Goal: Information Seeking & Learning: Find specific fact

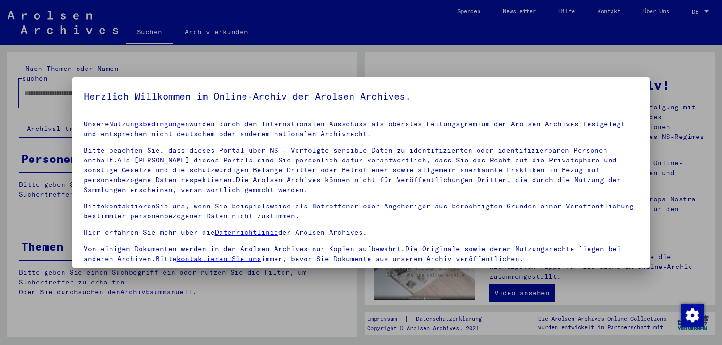
scroll to position [81, 0]
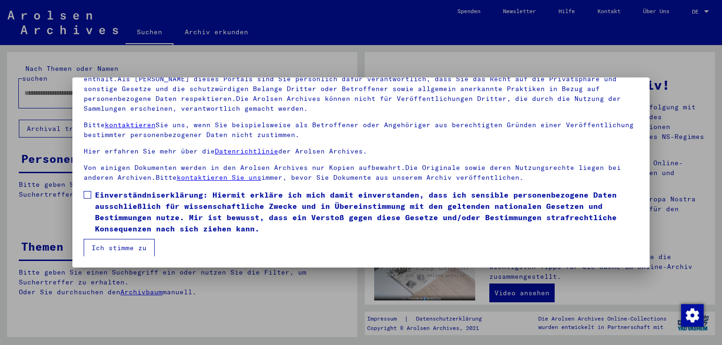
click at [89, 196] on span at bounding box center [88, 195] width 8 height 8
click at [120, 248] on button "Ich stimme zu" at bounding box center [119, 248] width 71 height 18
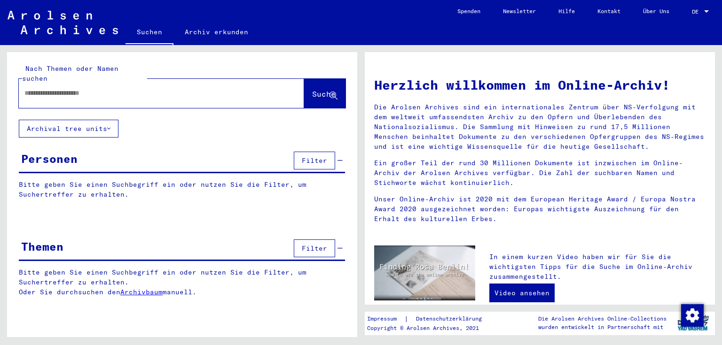
click at [97, 88] on input "text" at bounding box center [149, 93] width 251 height 10
type input "**********"
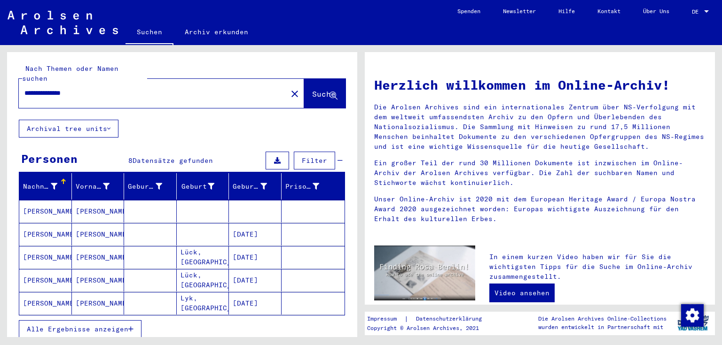
click at [99, 224] on mat-cell "[PERSON_NAME]" at bounding box center [98, 234] width 53 height 23
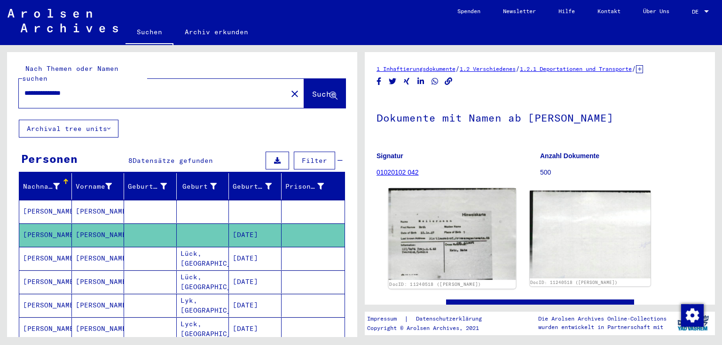
click at [453, 243] on img at bounding box center [452, 234] width 127 height 92
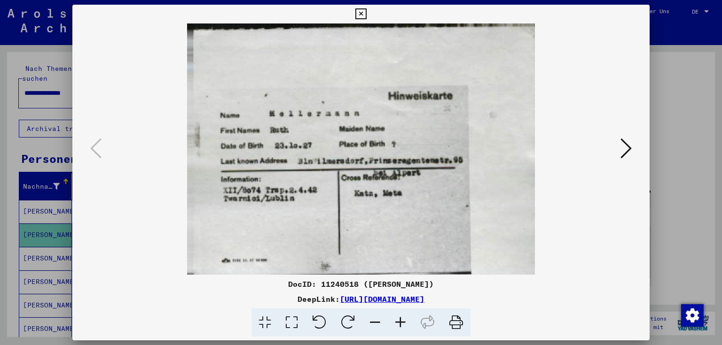
click at [624, 149] on icon at bounding box center [625, 148] width 11 height 23
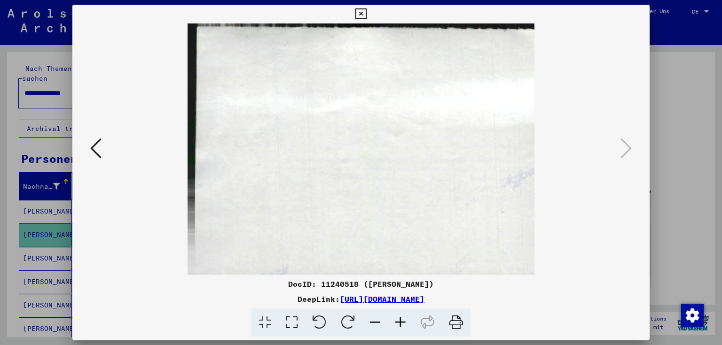
click at [688, 156] on div at bounding box center [361, 172] width 722 height 345
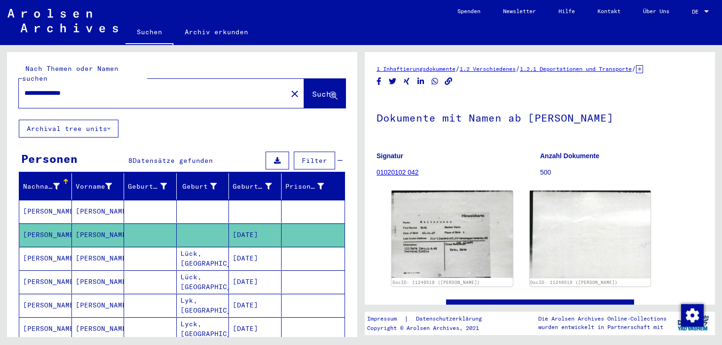
click at [87, 205] on mat-cell "[PERSON_NAME]" at bounding box center [98, 211] width 53 height 23
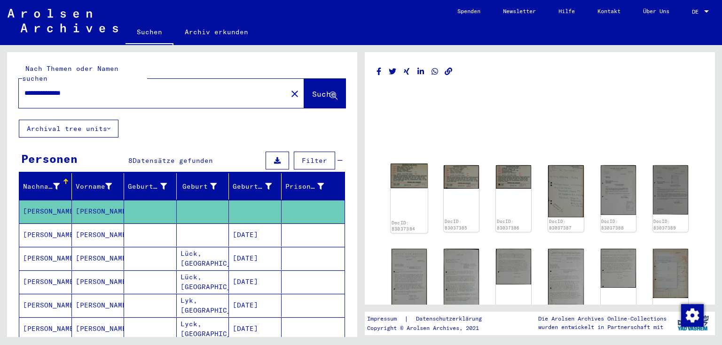
click at [404, 173] on img at bounding box center [408, 176] width 37 height 24
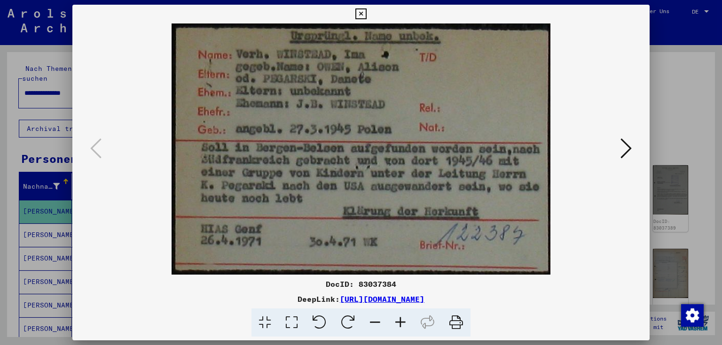
click at [623, 147] on icon at bounding box center [625, 148] width 11 height 23
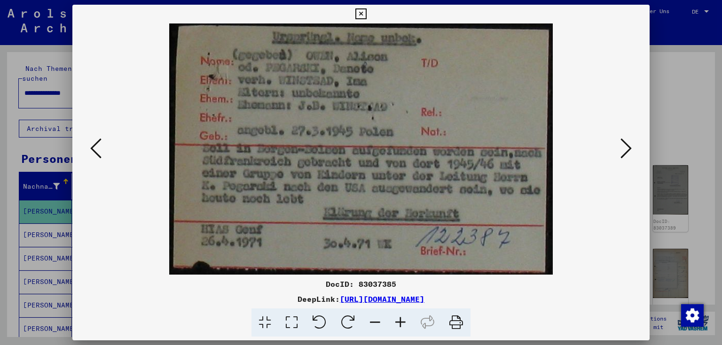
click at [623, 147] on icon at bounding box center [625, 148] width 11 height 23
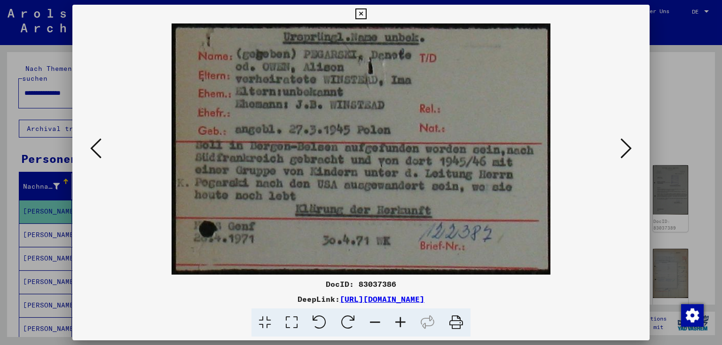
click at [623, 147] on icon at bounding box center [625, 148] width 11 height 23
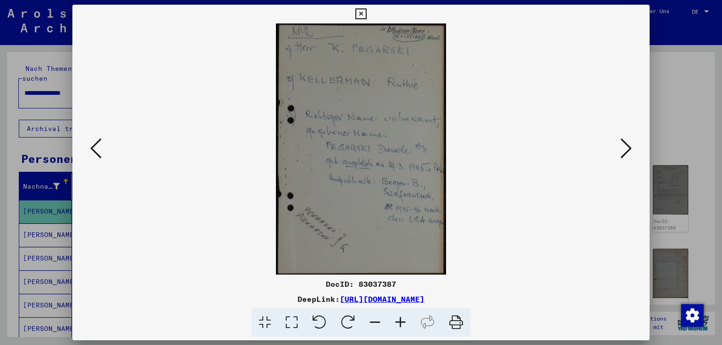
click at [622, 147] on icon at bounding box center [625, 148] width 11 height 23
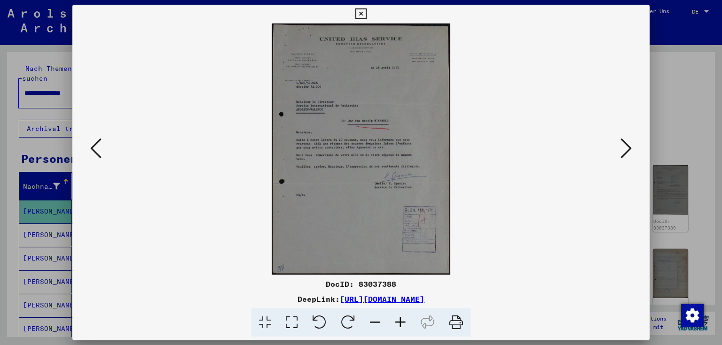
click at [626, 143] on icon at bounding box center [625, 148] width 11 height 23
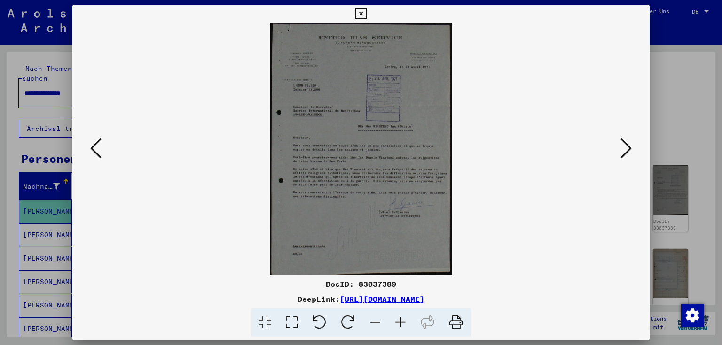
click at [404, 317] on icon at bounding box center [400, 323] width 25 height 29
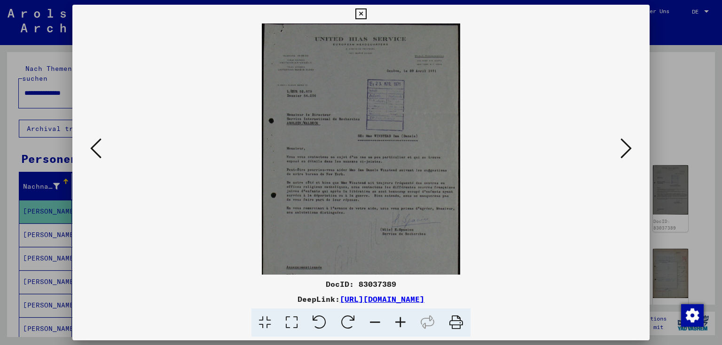
click at [404, 317] on icon at bounding box center [400, 323] width 25 height 29
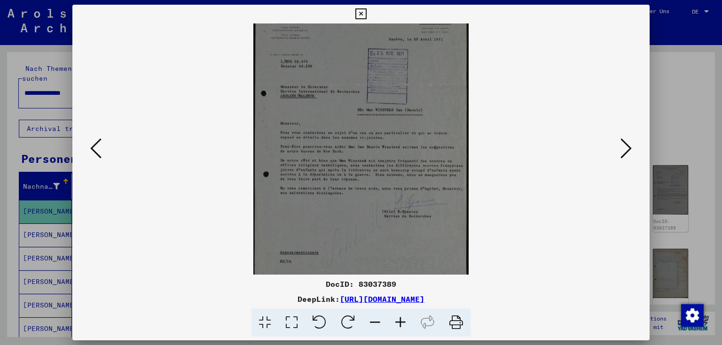
scroll to position [36, 0]
drag, startPoint x: 367, startPoint y: 225, endPoint x: 368, endPoint y: 190, distance: 34.3
click at [368, 190] on img at bounding box center [360, 136] width 215 height 298
click at [627, 149] on icon at bounding box center [625, 148] width 11 height 23
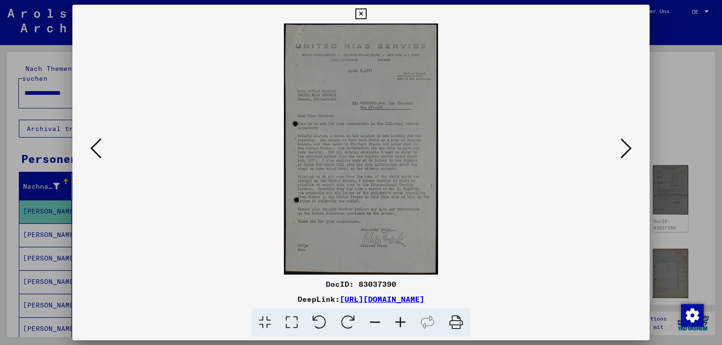
click at [398, 322] on icon at bounding box center [400, 323] width 25 height 29
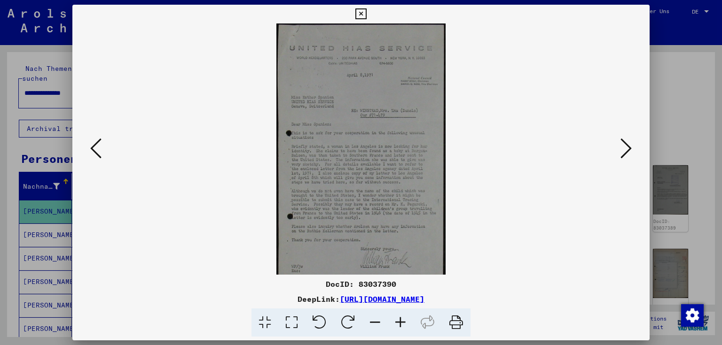
click at [398, 322] on icon at bounding box center [400, 323] width 25 height 29
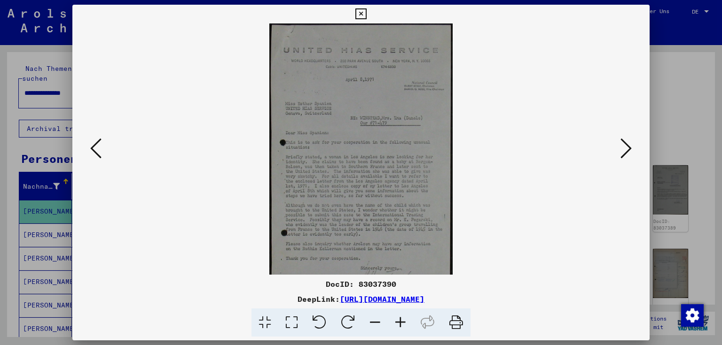
click at [398, 322] on icon at bounding box center [400, 323] width 25 height 29
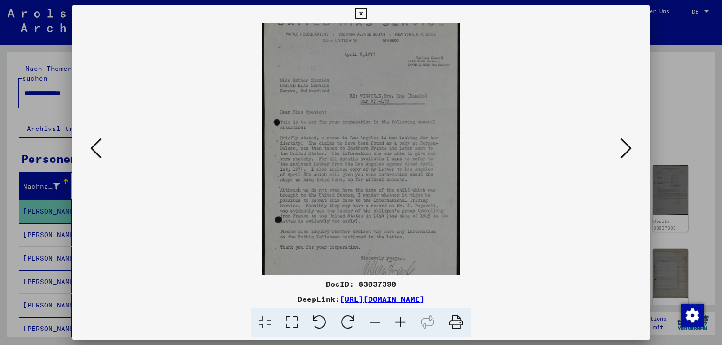
scroll to position [41, 0]
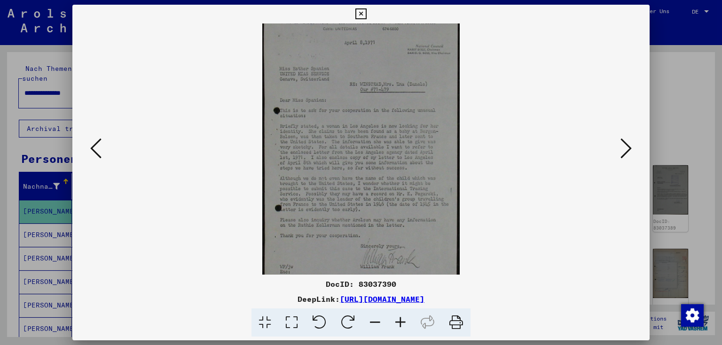
drag, startPoint x: 405, startPoint y: 256, endPoint x: 410, endPoint y: 215, distance: 41.1
click at [410, 215] on img at bounding box center [360, 143] width 197 height 322
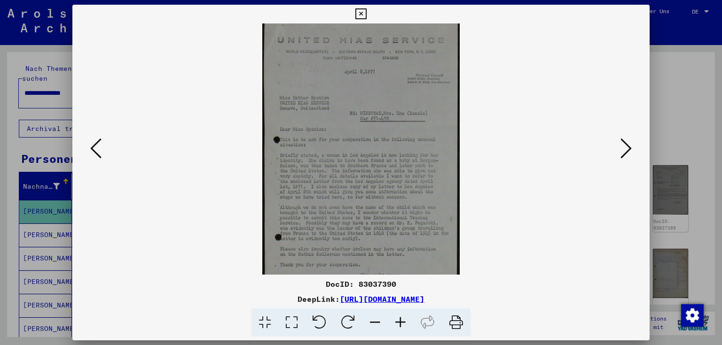
scroll to position [12, 0]
drag, startPoint x: 410, startPoint y: 215, endPoint x: 414, endPoint y: 230, distance: 15.5
click at [414, 230] on img at bounding box center [360, 173] width 197 height 322
click at [624, 152] on icon at bounding box center [625, 148] width 11 height 23
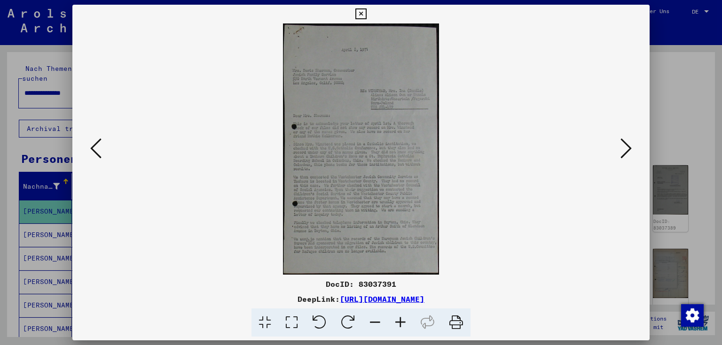
scroll to position [0, 0]
click at [404, 320] on icon at bounding box center [400, 323] width 25 height 29
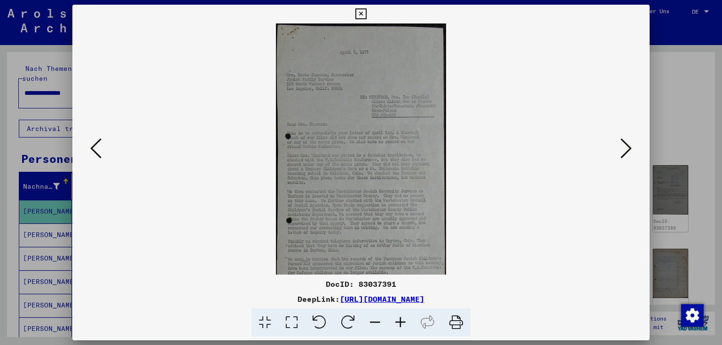
click at [404, 320] on icon at bounding box center [400, 323] width 25 height 29
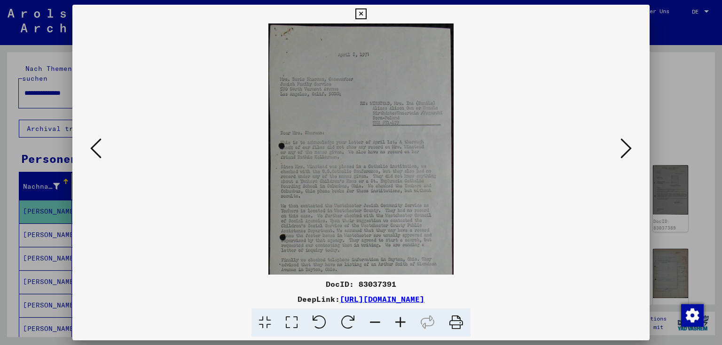
click at [404, 320] on icon at bounding box center [400, 323] width 25 height 29
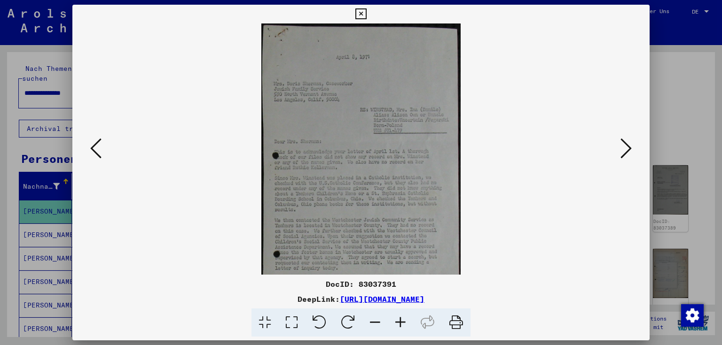
click at [404, 320] on icon at bounding box center [400, 323] width 25 height 29
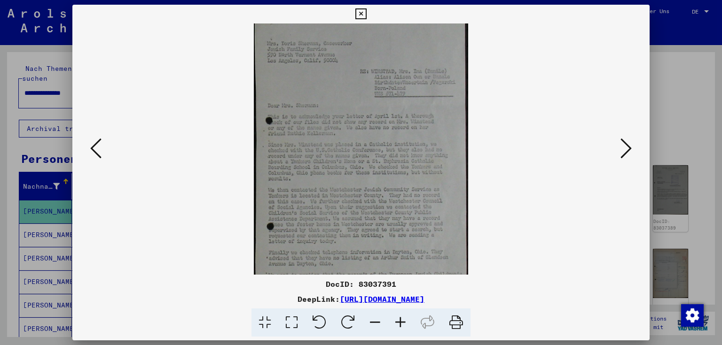
scroll to position [49, 0]
drag, startPoint x: 408, startPoint y: 250, endPoint x: 408, endPoint y: 211, distance: 39.5
click at [408, 211] on img at bounding box center [361, 147] width 214 height 345
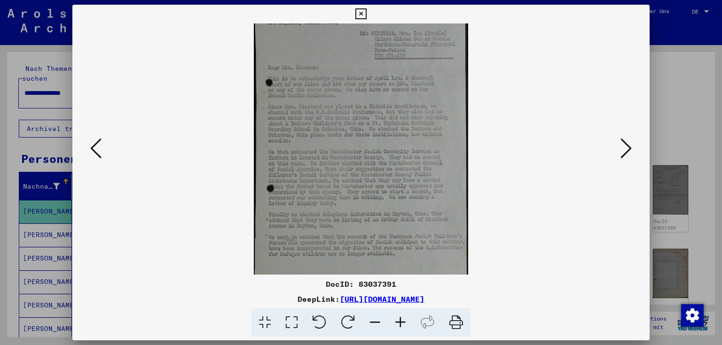
scroll to position [83, 0]
drag, startPoint x: 398, startPoint y: 239, endPoint x: 401, endPoint y: 206, distance: 33.5
click at [401, 206] on img at bounding box center [361, 112] width 214 height 345
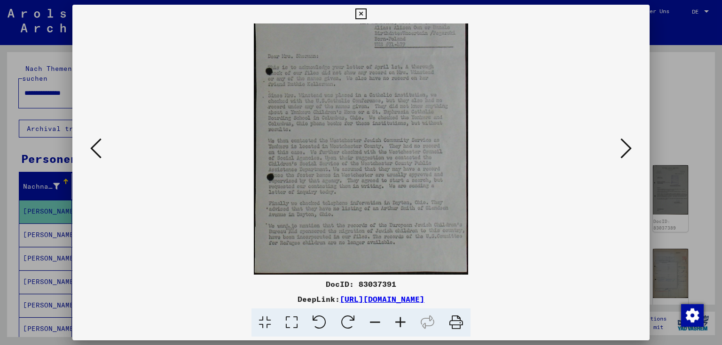
drag, startPoint x: 395, startPoint y: 229, endPoint x: 398, endPoint y: 194, distance: 35.9
click at [398, 194] on img at bounding box center [361, 102] width 214 height 345
click at [627, 150] on icon at bounding box center [625, 148] width 11 height 23
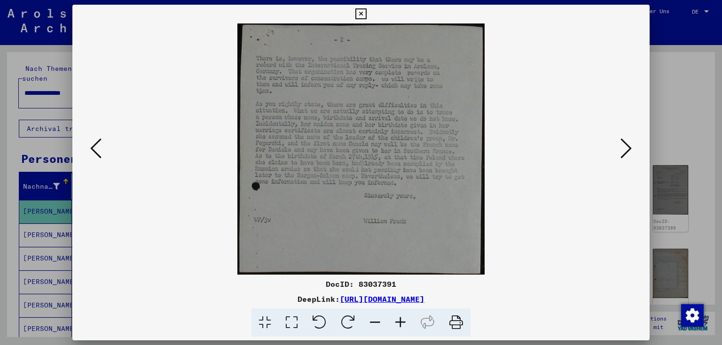
click at [627, 150] on icon at bounding box center [625, 148] width 11 height 23
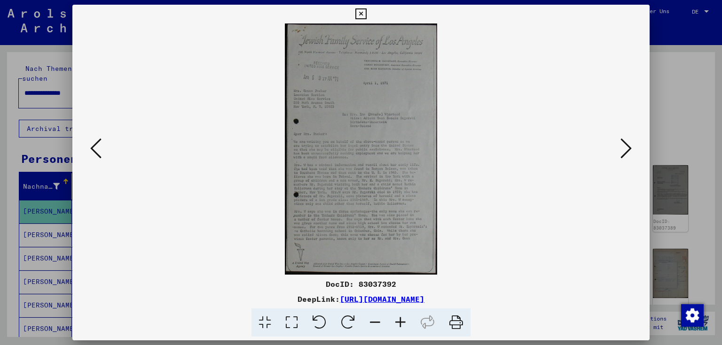
click at [404, 325] on icon at bounding box center [400, 323] width 25 height 29
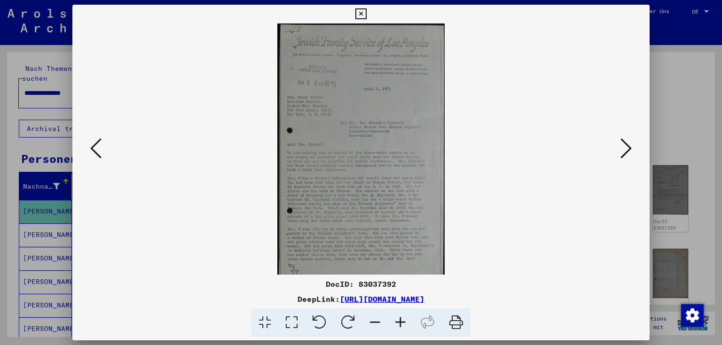
click at [404, 325] on icon at bounding box center [400, 323] width 25 height 29
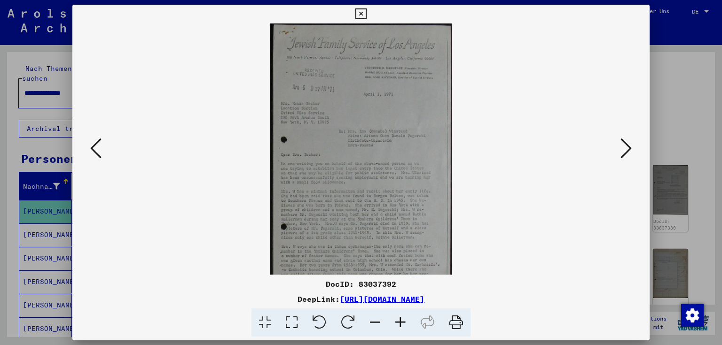
click at [404, 325] on icon at bounding box center [400, 323] width 25 height 29
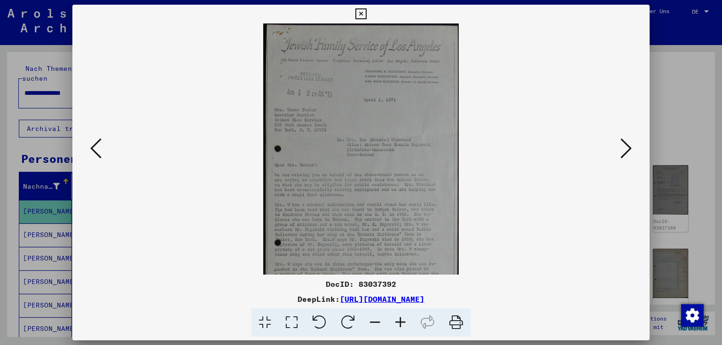
click at [404, 325] on icon at bounding box center [400, 323] width 25 height 29
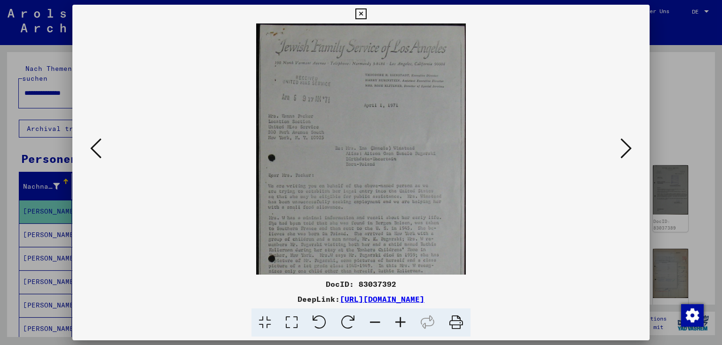
click at [404, 325] on icon at bounding box center [400, 323] width 25 height 29
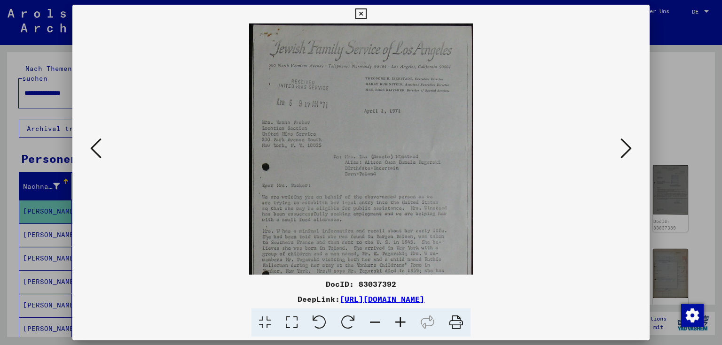
click at [404, 325] on icon at bounding box center [400, 323] width 25 height 29
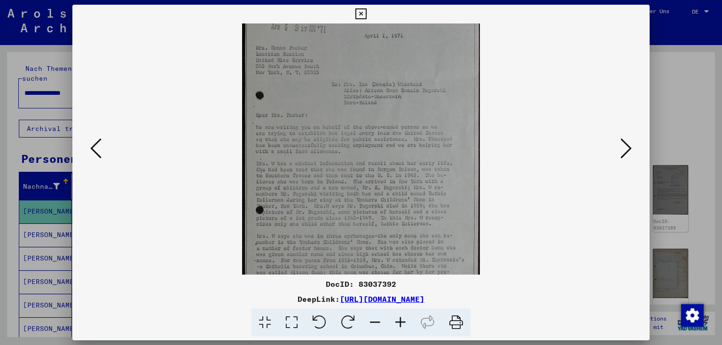
drag, startPoint x: 431, startPoint y: 254, endPoint x: 435, endPoint y: 174, distance: 80.4
click at [435, 174] on img at bounding box center [361, 139] width 238 height 392
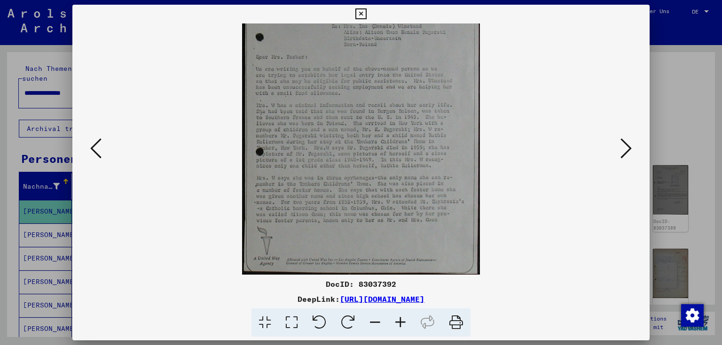
scroll to position [141, 0]
drag, startPoint x: 429, startPoint y: 227, endPoint x: 435, endPoint y: 166, distance: 61.4
click at [435, 166] on img at bounding box center [361, 79] width 238 height 392
click at [625, 145] on icon at bounding box center [625, 148] width 11 height 23
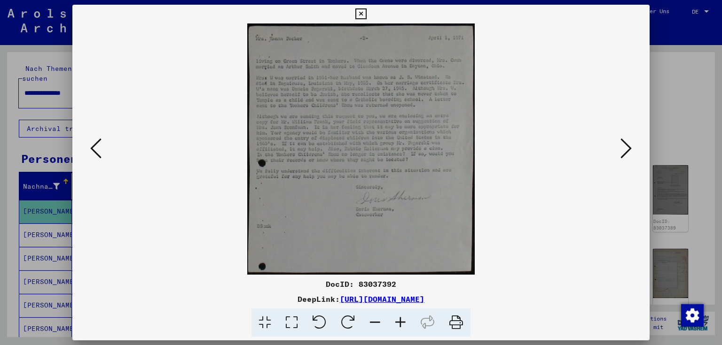
click at [406, 322] on icon at bounding box center [400, 323] width 25 height 29
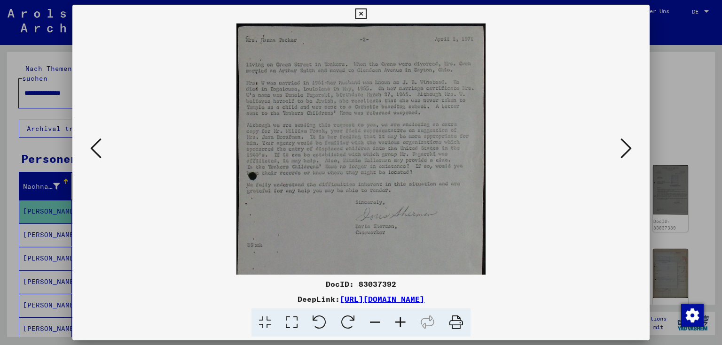
click at [406, 322] on icon at bounding box center [400, 323] width 25 height 29
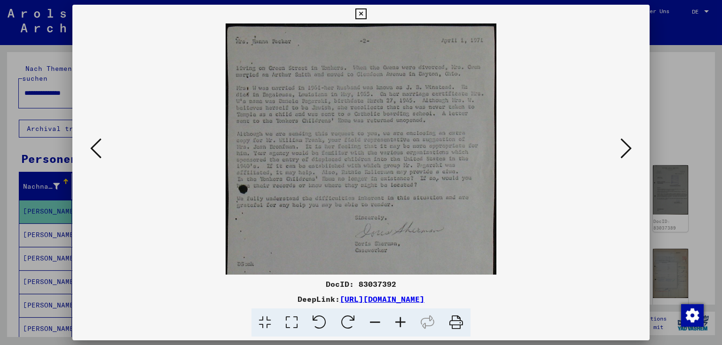
click at [406, 322] on icon at bounding box center [400, 323] width 25 height 29
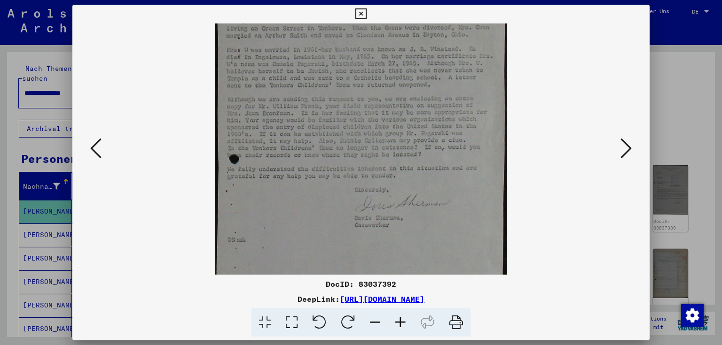
scroll to position [43, 0]
drag, startPoint x: 340, startPoint y: 249, endPoint x: 343, endPoint y: 207, distance: 42.4
click at [343, 207] on img at bounding box center [361, 141] width 292 height 322
click at [628, 148] on icon at bounding box center [625, 148] width 11 height 23
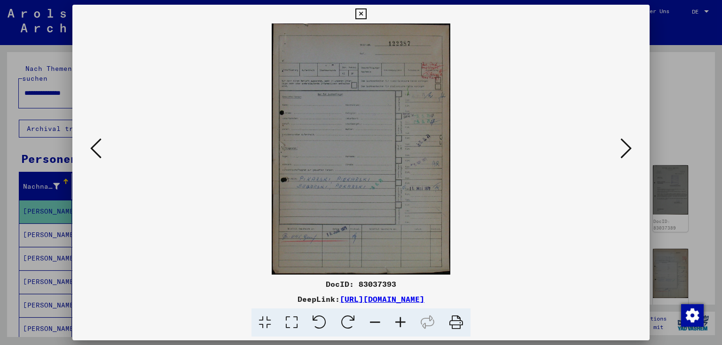
click at [404, 322] on icon at bounding box center [400, 323] width 25 height 29
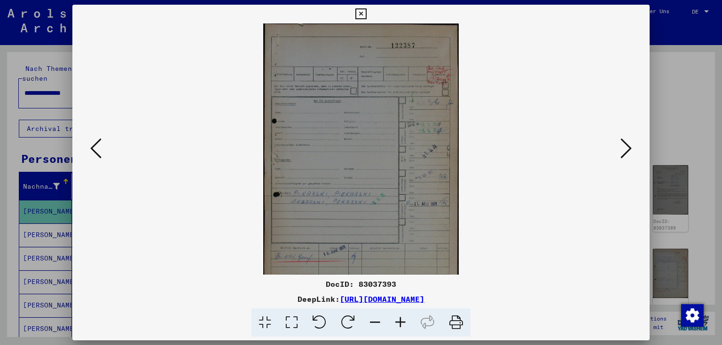
click at [404, 322] on icon at bounding box center [400, 323] width 25 height 29
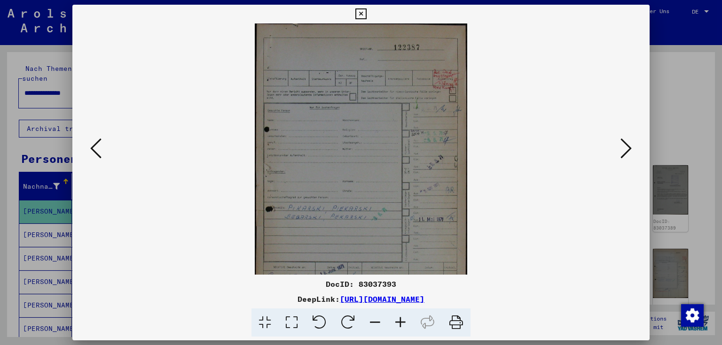
click at [404, 322] on icon at bounding box center [400, 323] width 25 height 29
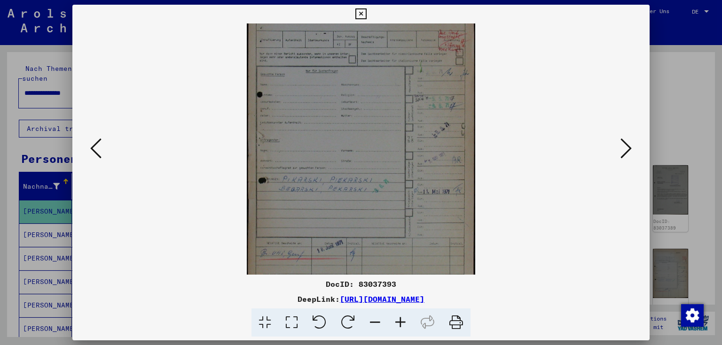
scroll to position [70, 0]
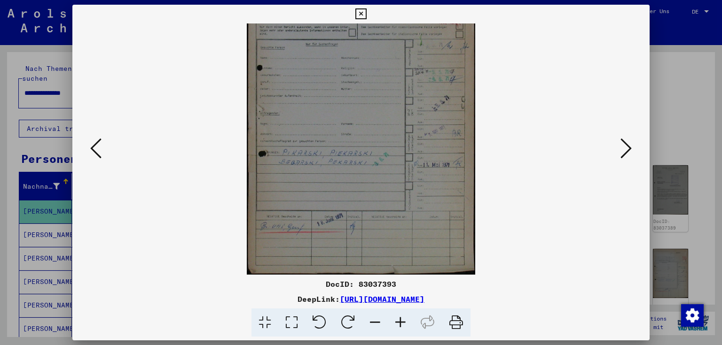
drag, startPoint x: 418, startPoint y: 249, endPoint x: 437, endPoint y: 161, distance: 89.8
click at [437, 161] on img at bounding box center [361, 114] width 229 height 322
click at [626, 148] on icon at bounding box center [625, 148] width 11 height 23
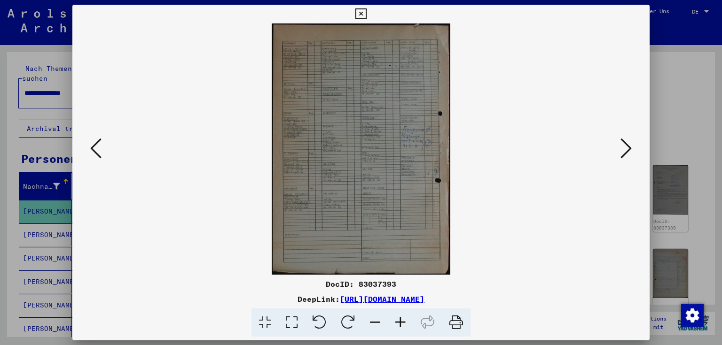
scroll to position [0, 0]
click at [399, 319] on icon at bounding box center [400, 323] width 25 height 29
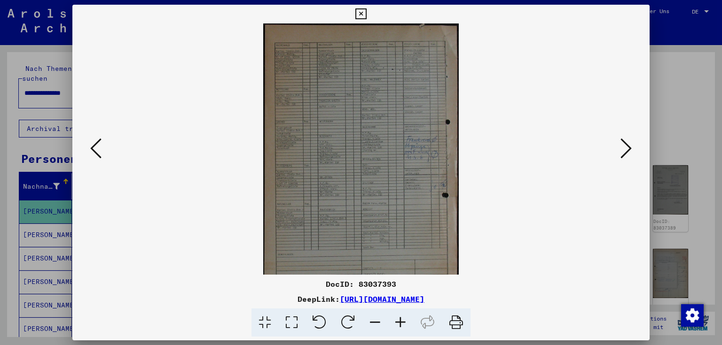
click at [399, 319] on icon at bounding box center [400, 323] width 25 height 29
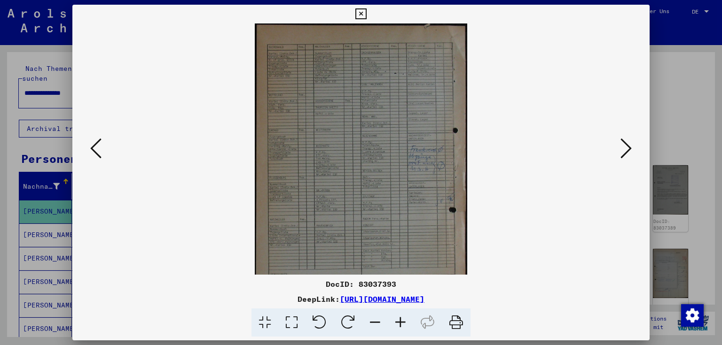
click at [399, 319] on icon at bounding box center [400, 323] width 25 height 29
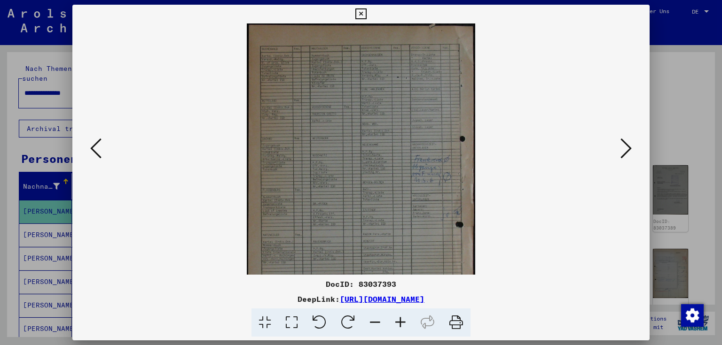
click at [399, 319] on icon at bounding box center [400, 323] width 25 height 29
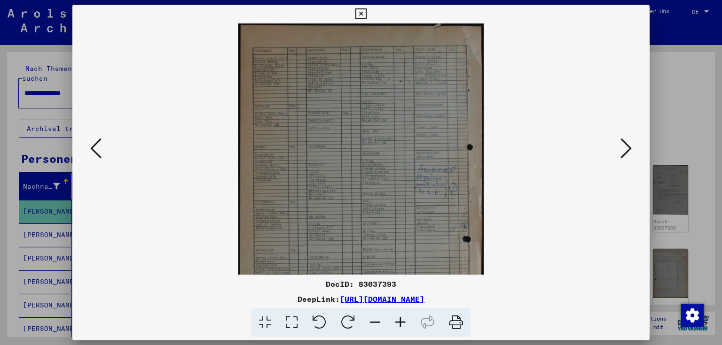
click at [399, 319] on icon at bounding box center [400, 323] width 25 height 29
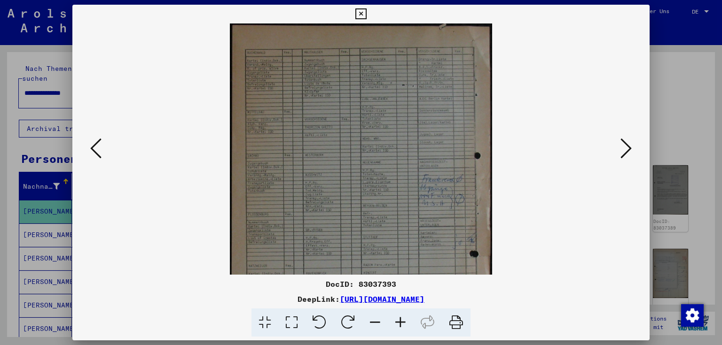
click at [399, 319] on icon at bounding box center [400, 323] width 25 height 29
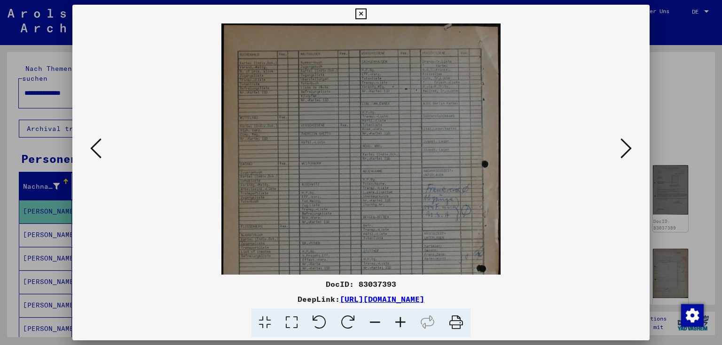
click at [399, 319] on icon at bounding box center [400, 323] width 25 height 29
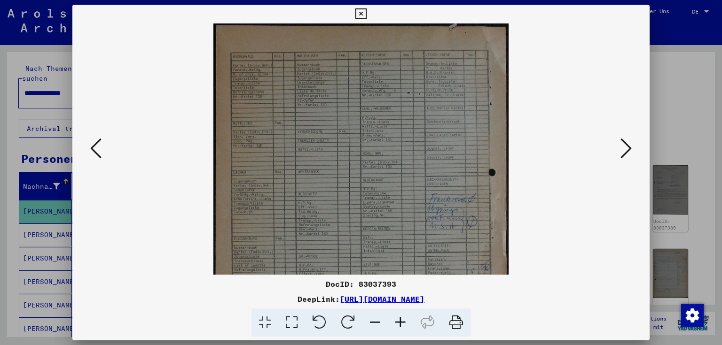
click at [399, 319] on icon at bounding box center [400, 323] width 25 height 29
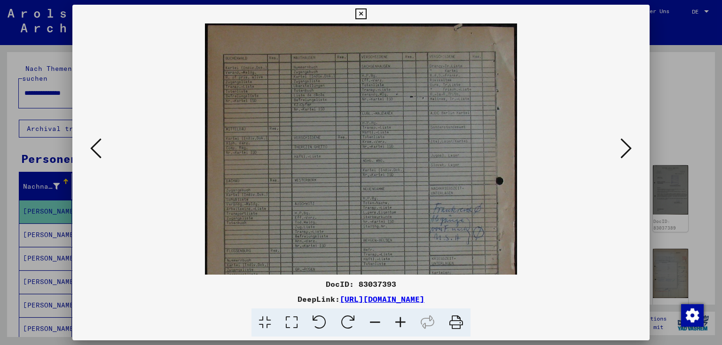
click at [399, 319] on icon at bounding box center [400, 323] width 25 height 29
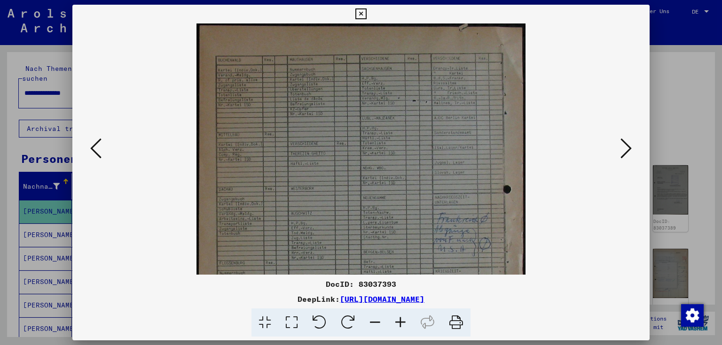
click at [399, 319] on icon at bounding box center [400, 323] width 25 height 29
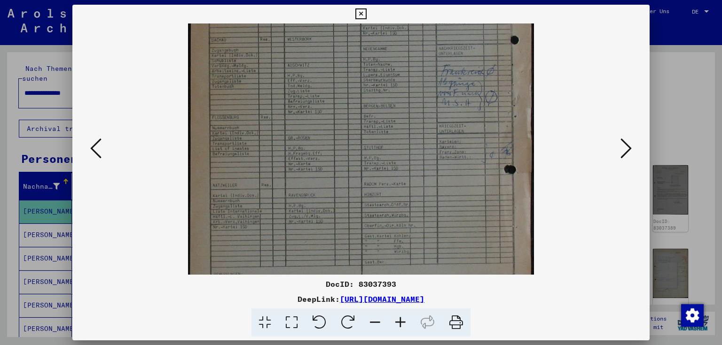
scroll to position [158, 0]
drag, startPoint x: 494, startPoint y: 243, endPoint x: 456, endPoint y: 85, distance: 162.4
click at [456, 85] on img at bounding box center [360, 108] width 345 height 486
click at [624, 148] on icon at bounding box center [625, 148] width 11 height 23
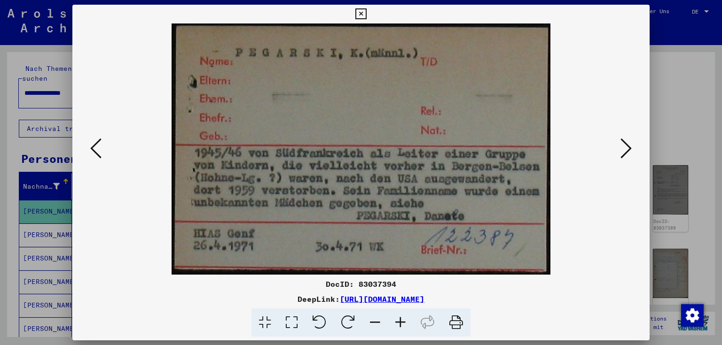
click at [627, 149] on icon at bounding box center [625, 148] width 11 height 23
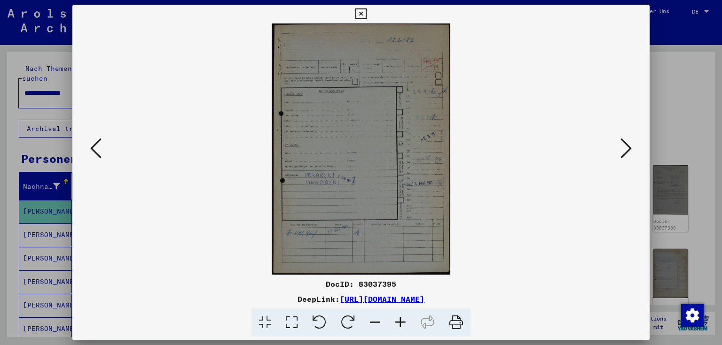
click at [627, 149] on icon at bounding box center [625, 148] width 11 height 23
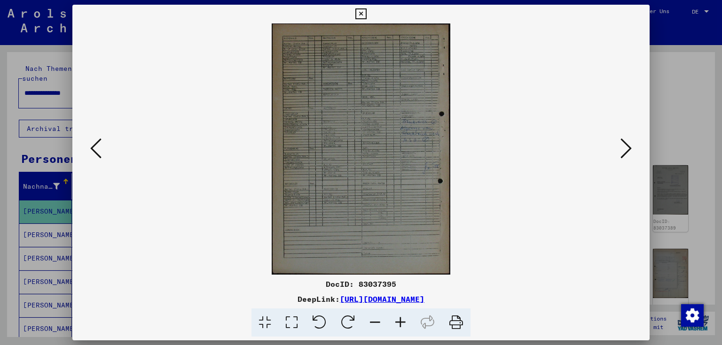
click at [627, 149] on icon at bounding box center [625, 148] width 11 height 23
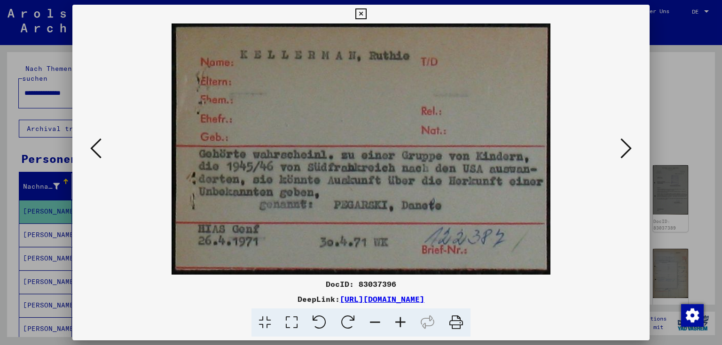
click at [627, 149] on icon at bounding box center [625, 148] width 11 height 23
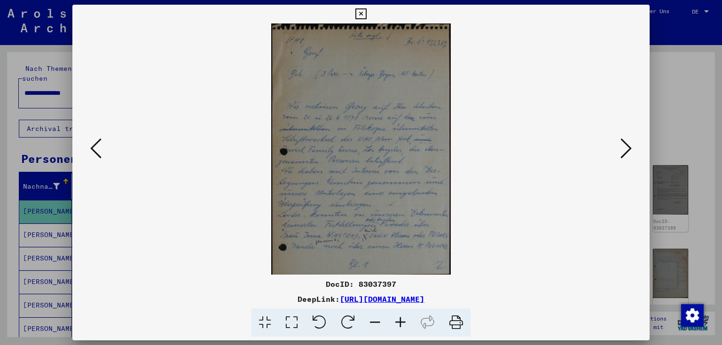
click at [398, 322] on icon at bounding box center [400, 323] width 25 height 29
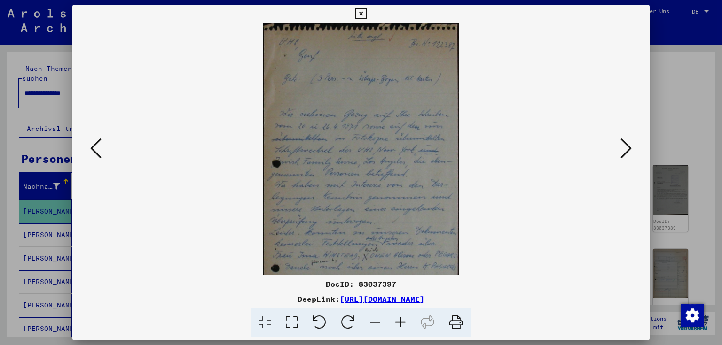
click at [398, 322] on icon at bounding box center [400, 323] width 25 height 29
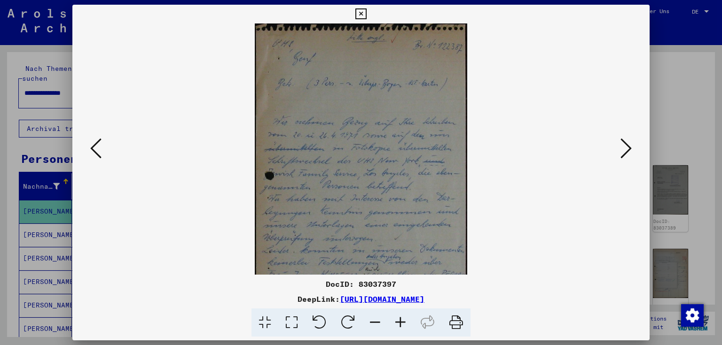
click at [398, 322] on icon at bounding box center [400, 323] width 25 height 29
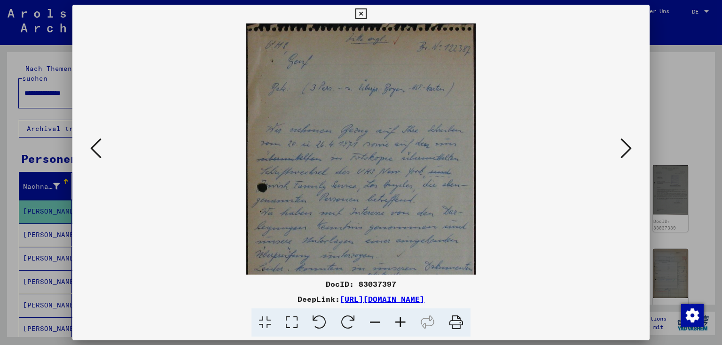
click at [398, 322] on icon at bounding box center [400, 323] width 25 height 29
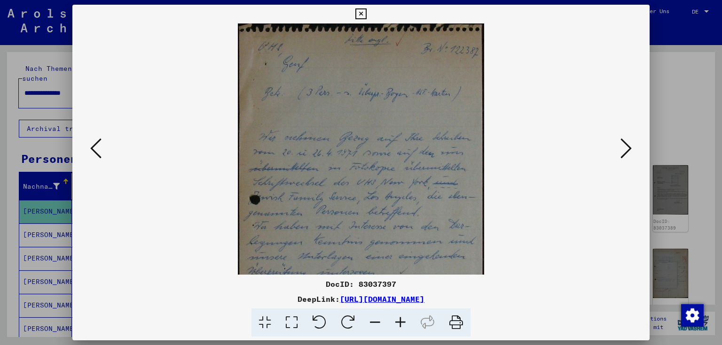
click at [398, 322] on icon at bounding box center [400, 323] width 25 height 29
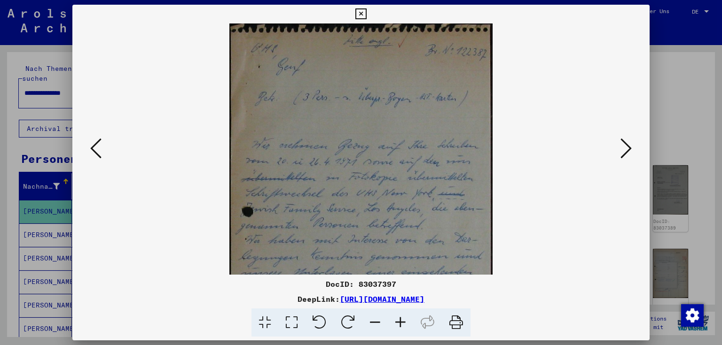
click at [398, 322] on icon at bounding box center [400, 323] width 25 height 29
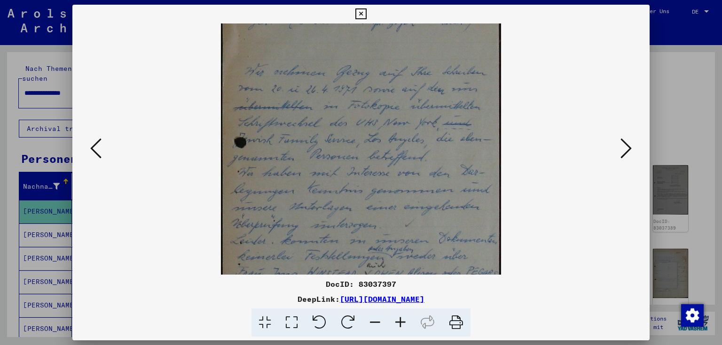
drag, startPoint x: 452, startPoint y: 242, endPoint x: 462, endPoint y: 169, distance: 74.0
click at [462, 169] on img at bounding box center [361, 138] width 280 height 392
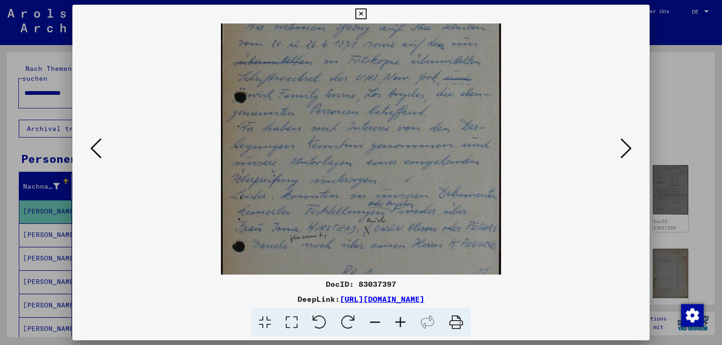
scroll to position [141, 0]
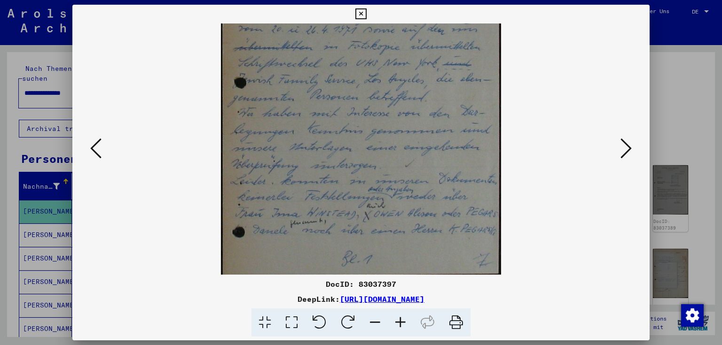
drag, startPoint x: 450, startPoint y: 238, endPoint x: 458, endPoint y: 174, distance: 64.9
click at [458, 174] on img at bounding box center [361, 79] width 280 height 392
drag, startPoint x: 430, startPoint y: 231, endPoint x: 430, endPoint y: 209, distance: 22.5
click at [430, 209] on img at bounding box center [361, 79] width 280 height 392
drag, startPoint x: 430, startPoint y: 230, endPoint x: 431, endPoint y: 214, distance: 16.0
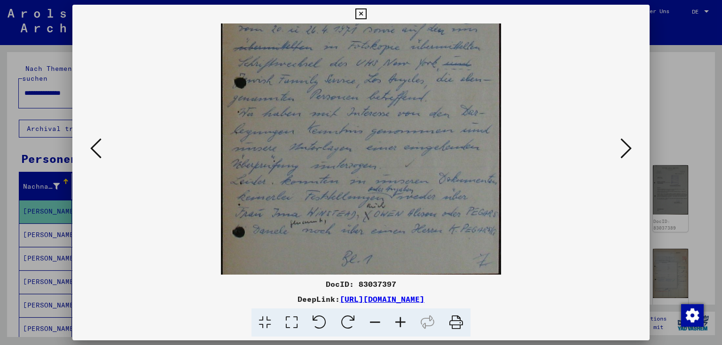
click at [432, 212] on img at bounding box center [361, 79] width 280 height 392
click at [629, 148] on icon at bounding box center [625, 148] width 11 height 23
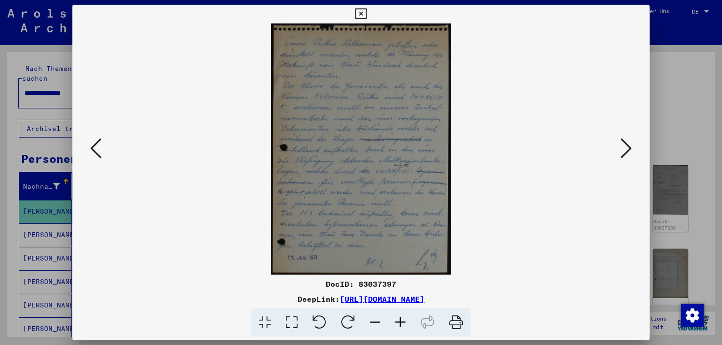
click at [399, 325] on icon at bounding box center [400, 323] width 25 height 29
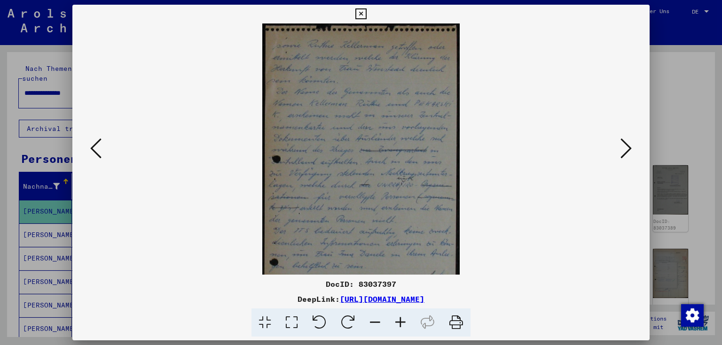
click at [399, 325] on icon at bounding box center [400, 323] width 25 height 29
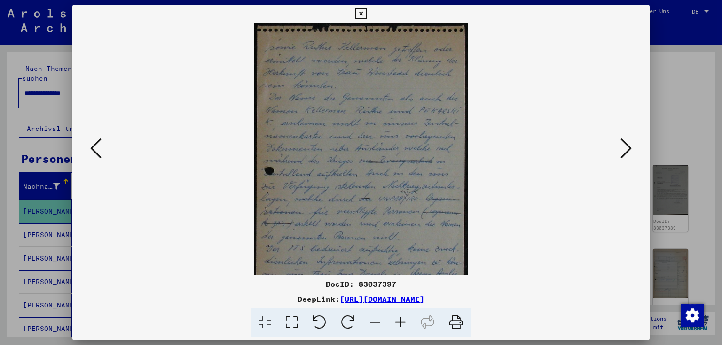
click at [399, 325] on icon at bounding box center [400, 323] width 25 height 29
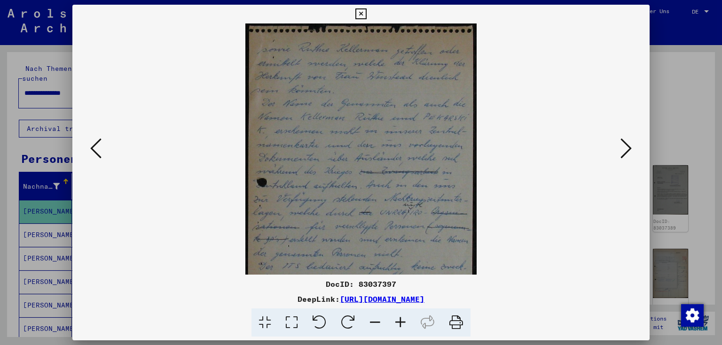
click at [399, 325] on icon at bounding box center [400, 323] width 25 height 29
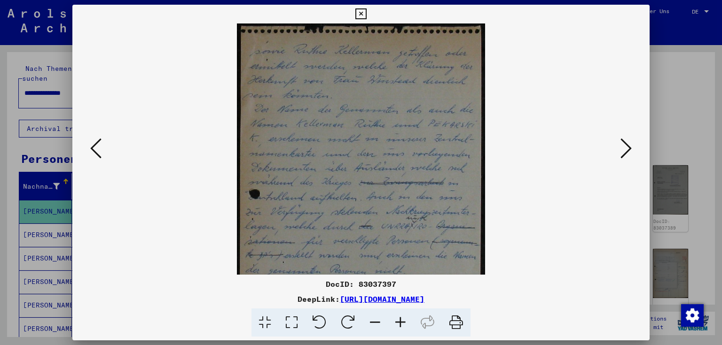
click at [399, 325] on icon at bounding box center [400, 323] width 25 height 29
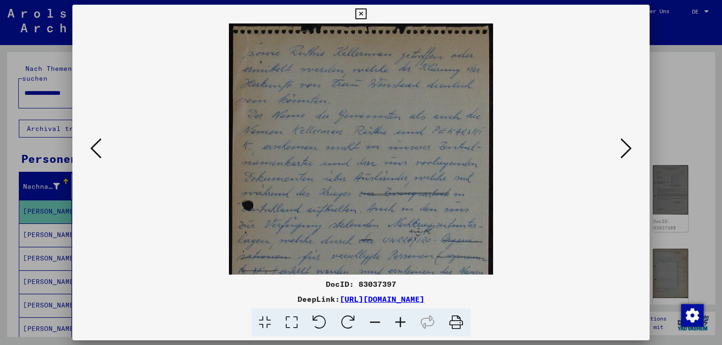
click at [399, 325] on icon at bounding box center [400, 323] width 25 height 29
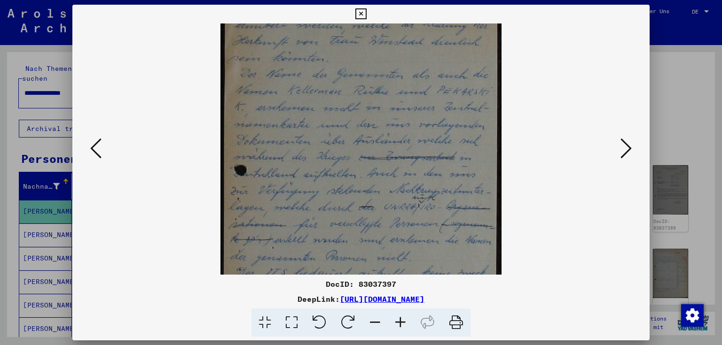
scroll to position [48, 0]
drag, startPoint x: 422, startPoint y: 252, endPoint x: 435, endPoint y: 205, distance: 48.8
click at [435, 205] on img at bounding box center [360, 171] width 281 height 392
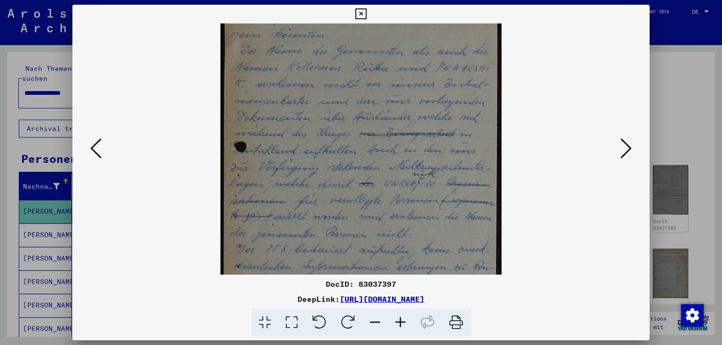
scroll to position [71, 0]
drag, startPoint x: 432, startPoint y: 245, endPoint x: 436, endPoint y: 222, distance: 23.4
click at [436, 222] on img at bounding box center [360, 148] width 281 height 392
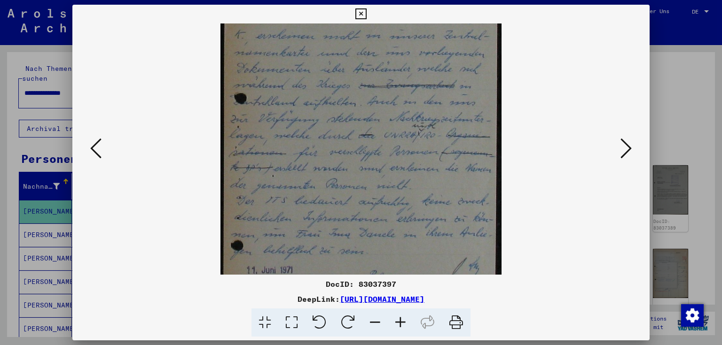
scroll to position [123, 0]
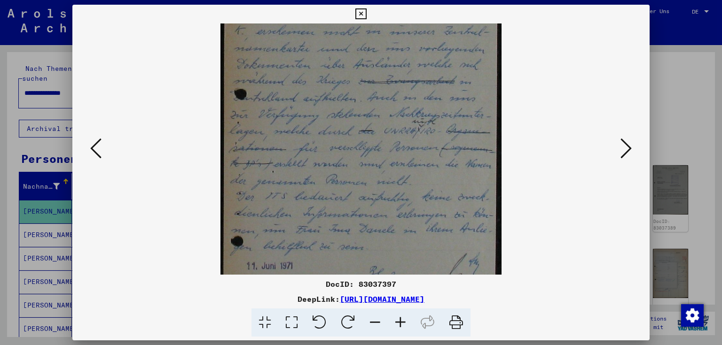
drag, startPoint x: 425, startPoint y: 241, endPoint x: 435, endPoint y: 191, distance: 51.4
click at [435, 191] on img at bounding box center [360, 96] width 281 height 392
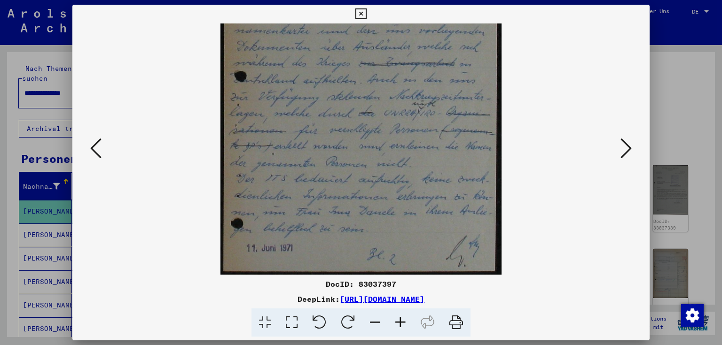
drag, startPoint x: 422, startPoint y: 224, endPoint x: 435, endPoint y: 178, distance: 47.9
click at [435, 178] on img at bounding box center [360, 79] width 281 height 392
click at [623, 145] on icon at bounding box center [625, 148] width 11 height 23
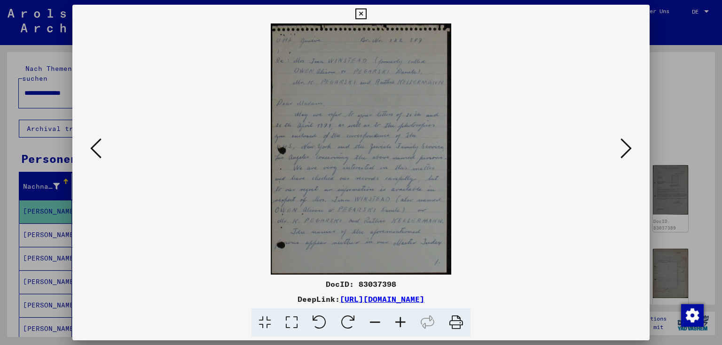
click at [623, 145] on icon at bounding box center [625, 148] width 11 height 23
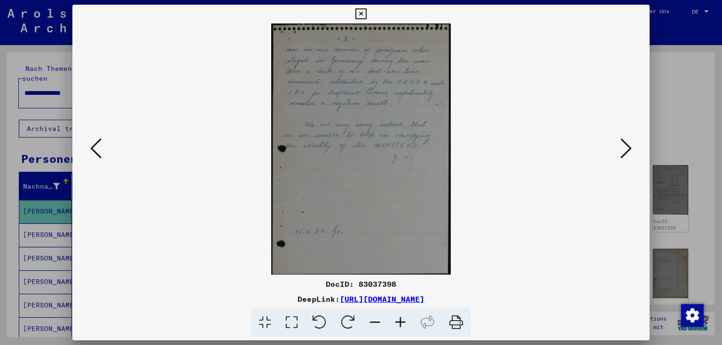
click at [623, 145] on icon at bounding box center [625, 148] width 11 height 23
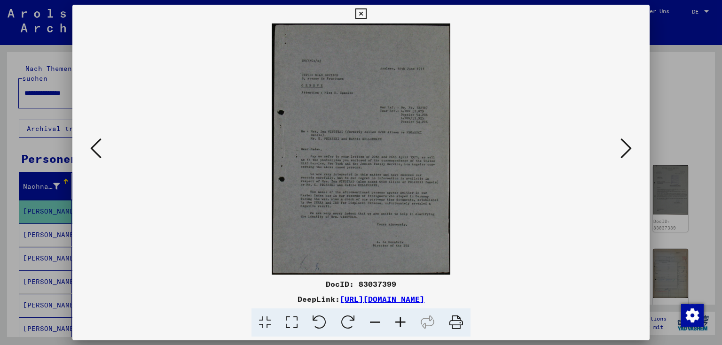
click at [623, 145] on icon at bounding box center [625, 148] width 11 height 23
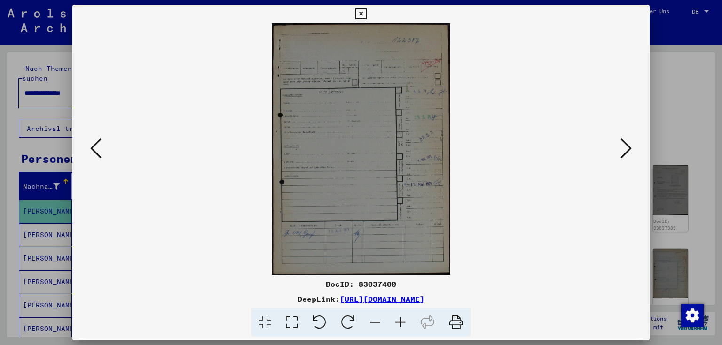
click at [100, 161] on button at bounding box center [95, 149] width 17 height 27
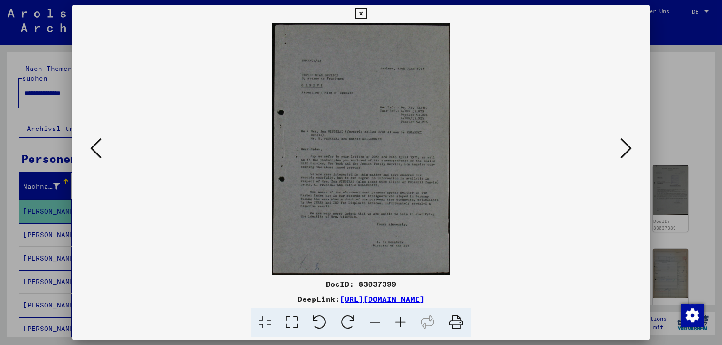
click at [396, 321] on icon at bounding box center [400, 323] width 25 height 29
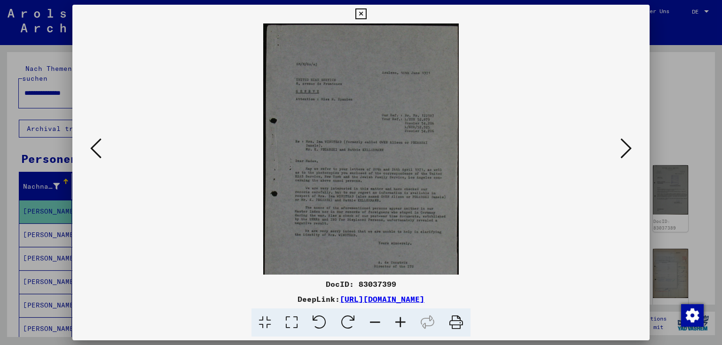
click at [396, 321] on icon at bounding box center [400, 323] width 25 height 29
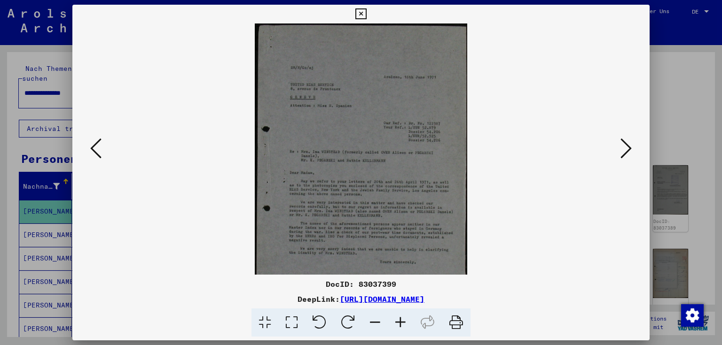
click at [396, 321] on icon at bounding box center [400, 323] width 25 height 29
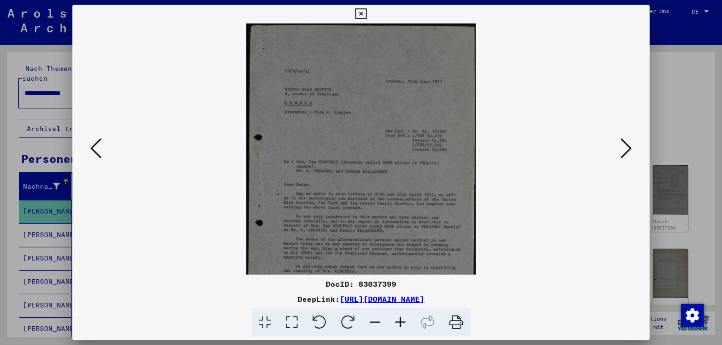
click at [396, 321] on icon at bounding box center [400, 323] width 25 height 29
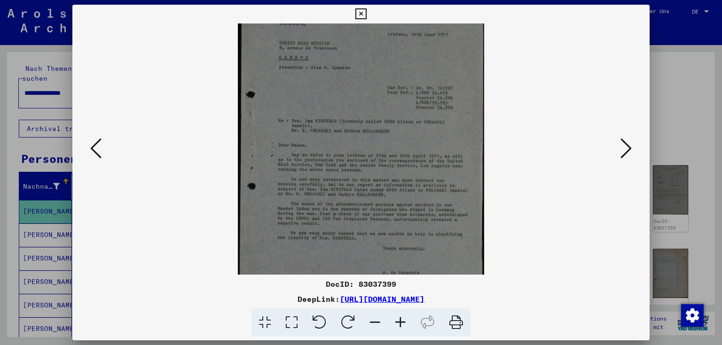
scroll to position [84, 0]
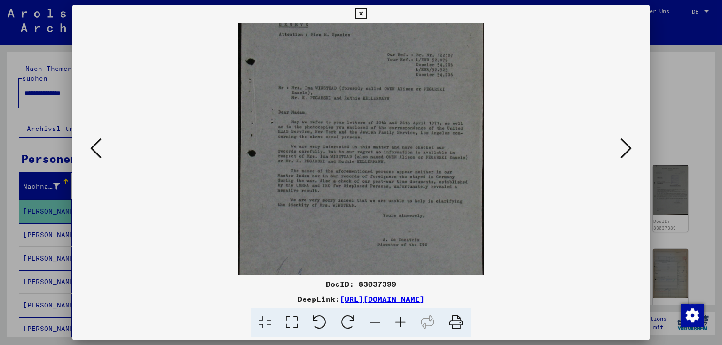
drag, startPoint x: 444, startPoint y: 248, endPoint x: 459, endPoint y: 164, distance: 84.3
click at [459, 164] on img at bounding box center [361, 111] width 246 height 345
click at [631, 147] on icon at bounding box center [625, 148] width 11 height 23
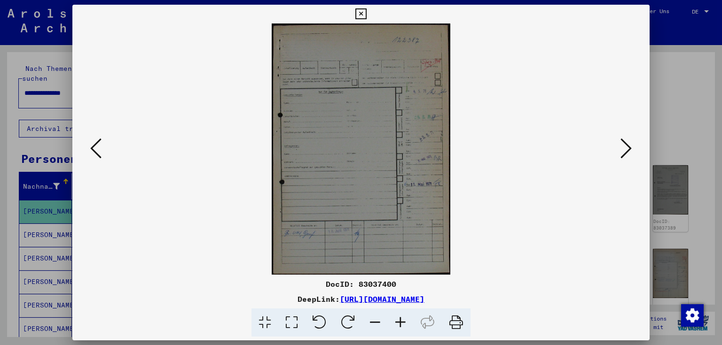
click at [631, 147] on icon at bounding box center [625, 148] width 11 height 23
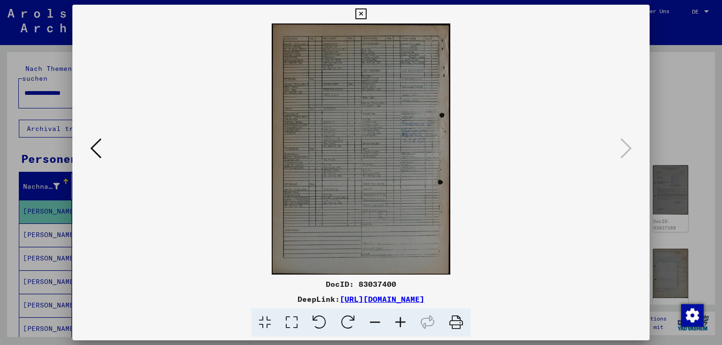
click at [671, 123] on div at bounding box center [361, 172] width 722 height 345
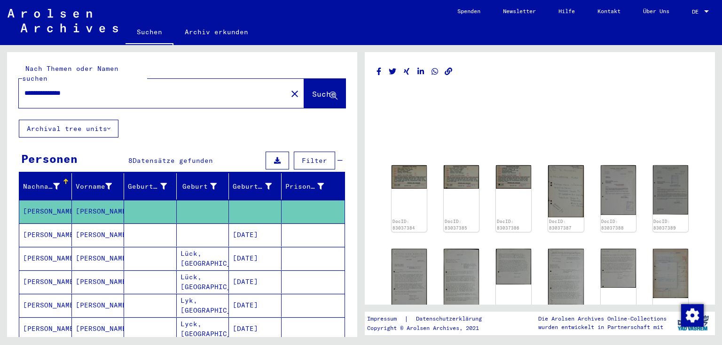
click at [101, 224] on mat-cell "[PERSON_NAME]" at bounding box center [98, 235] width 53 height 23
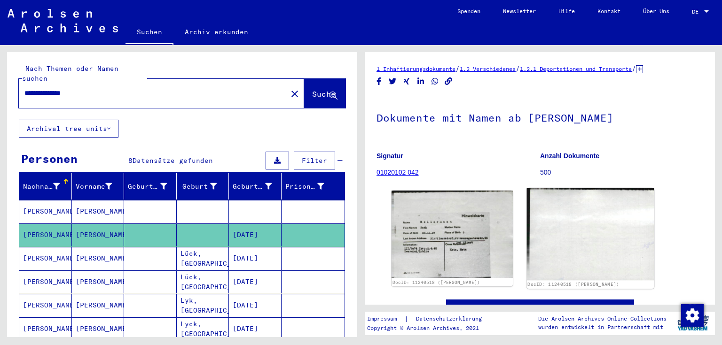
scroll to position [75, 0]
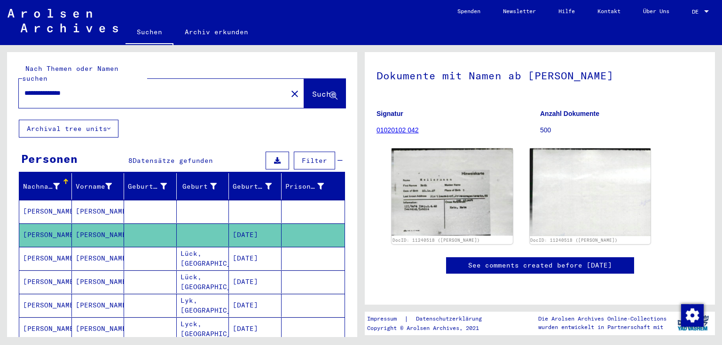
click at [73, 250] on mat-cell "[PERSON_NAME]" at bounding box center [98, 258] width 53 height 23
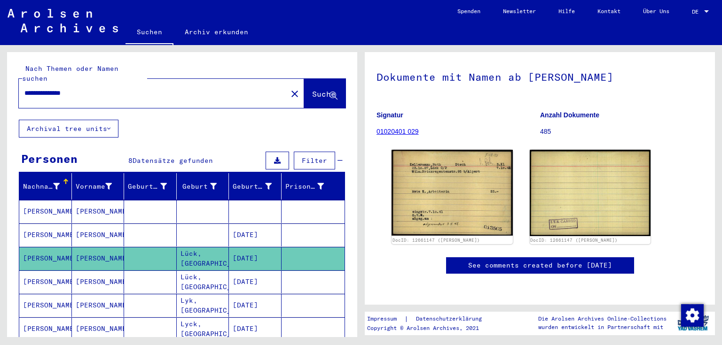
scroll to position [38, 0]
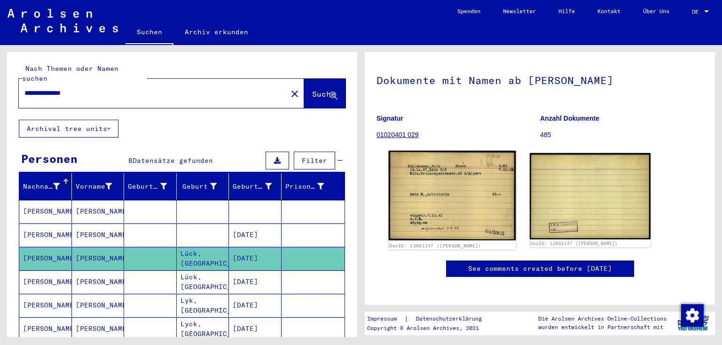
click at [478, 188] on img at bounding box center [452, 196] width 127 height 90
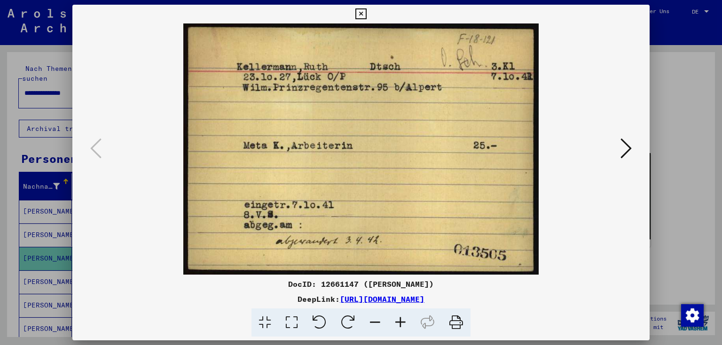
click at [699, 101] on div at bounding box center [361, 172] width 722 height 345
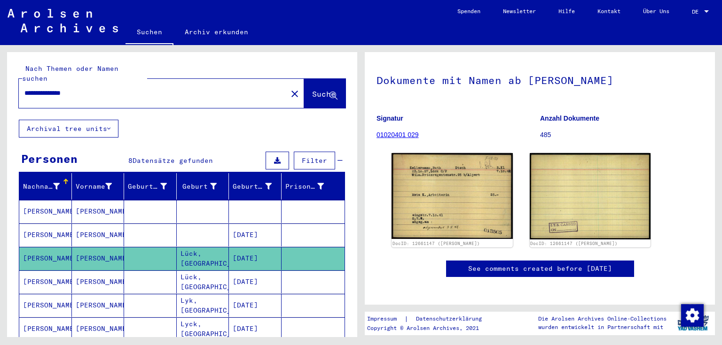
click at [177, 271] on mat-cell "Lück, [GEOGRAPHIC_DATA]" at bounding box center [203, 282] width 53 height 23
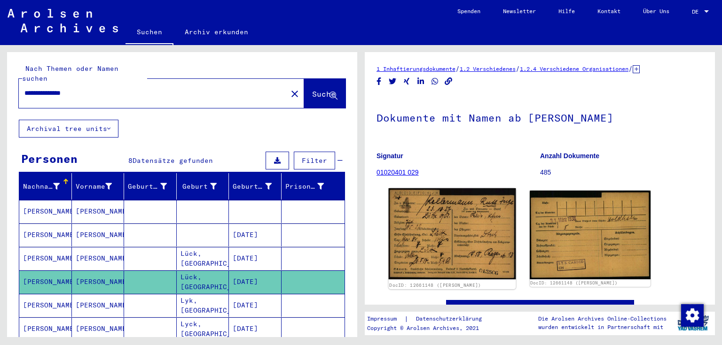
scroll to position [38, 0]
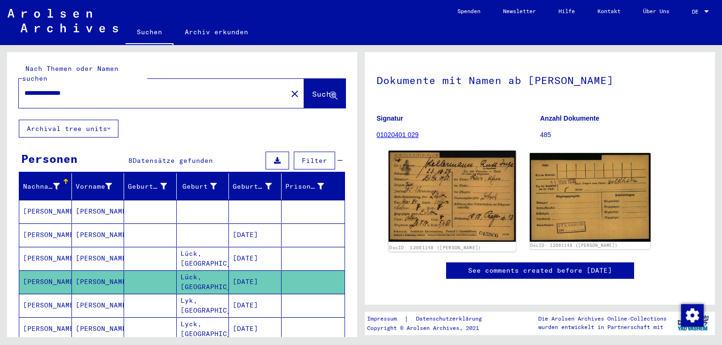
click at [466, 203] on img at bounding box center [452, 197] width 127 height 92
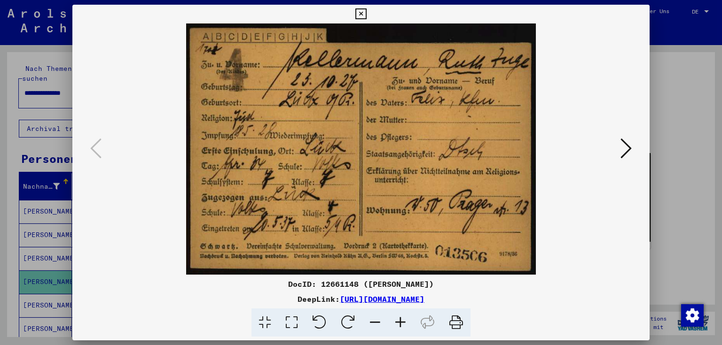
click at [643, 189] on div at bounding box center [360, 148] width 577 height 251
click at [660, 190] on div at bounding box center [361, 172] width 722 height 345
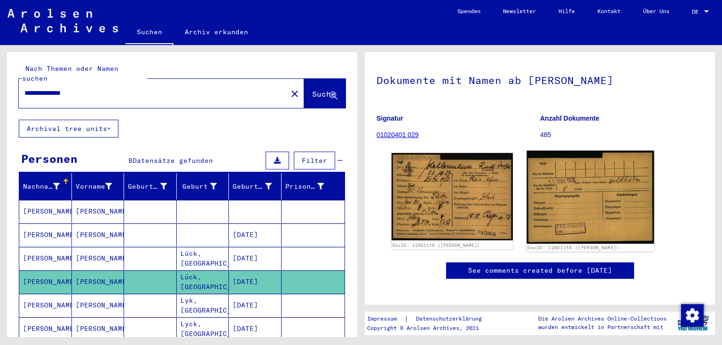
click at [583, 197] on img at bounding box center [589, 197] width 127 height 93
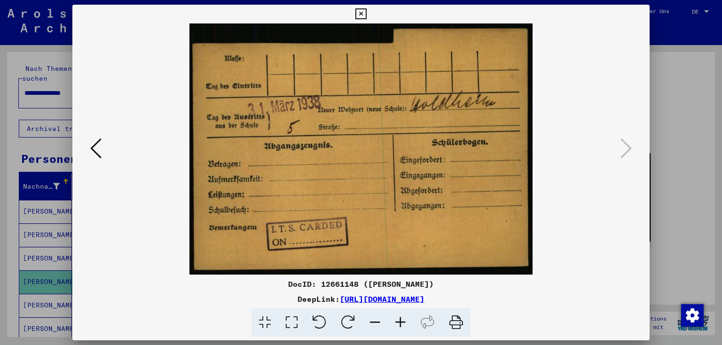
click at [686, 217] on div at bounding box center [361, 172] width 722 height 345
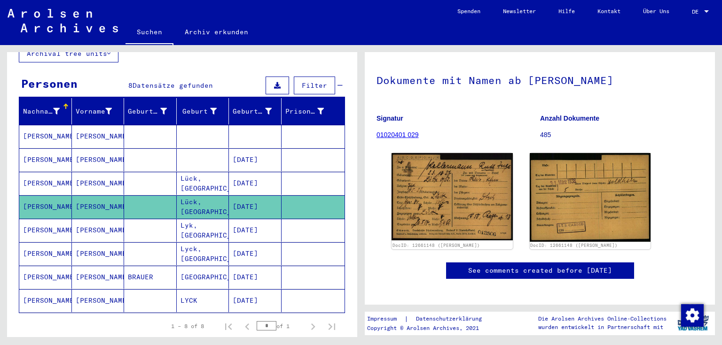
scroll to position [113, 0]
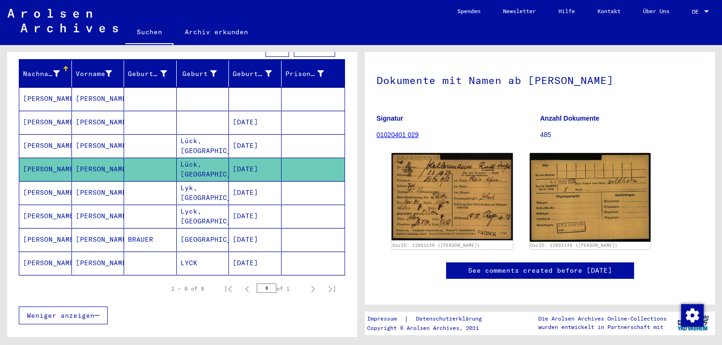
click at [206, 184] on mat-cell "Lyk, [GEOGRAPHIC_DATA]" at bounding box center [203, 192] width 53 height 23
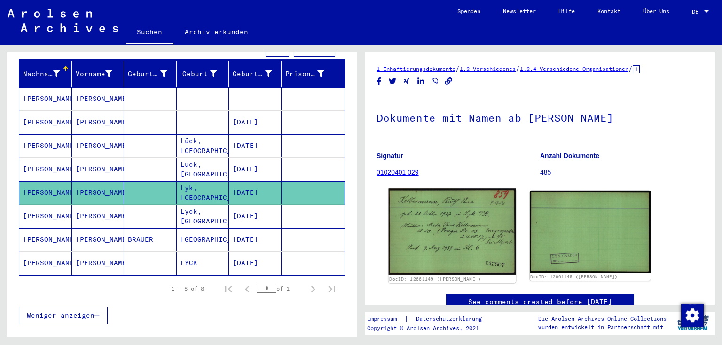
click at [404, 236] on img at bounding box center [452, 231] width 127 height 86
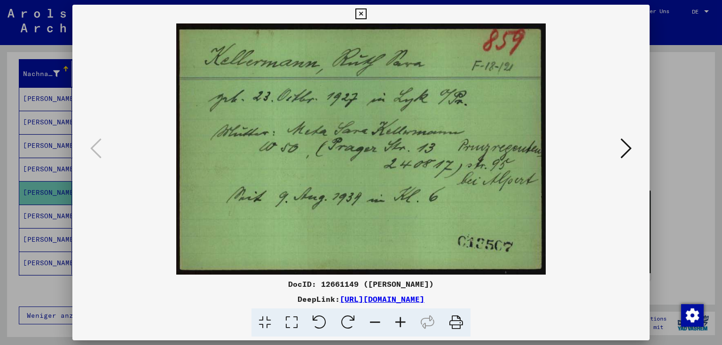
click at [626, 147] on icon at bounding box center [625, 148] width 11 height 23
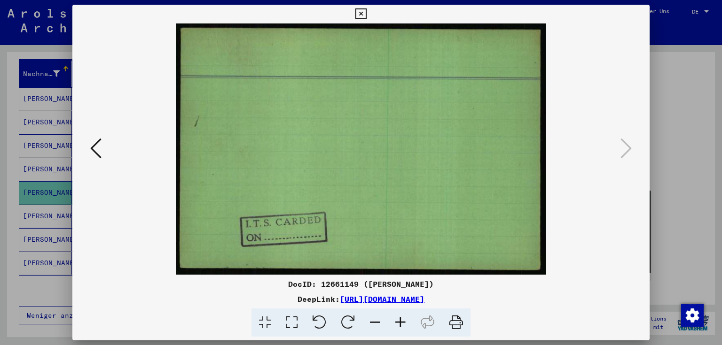
click at [91, 148] on icon at bounding box center [95, 148] width 11 height 23
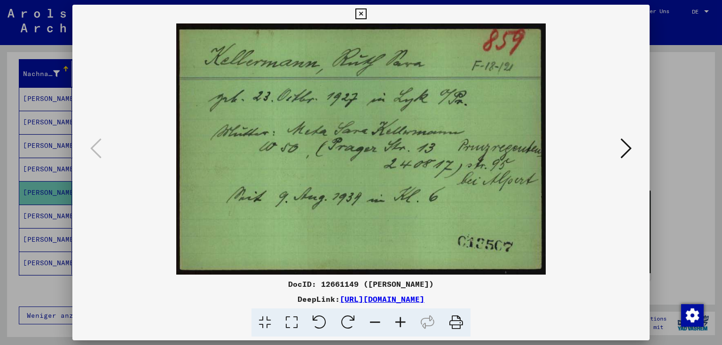
click at [629, 152] on icon at bounding box center [625, 148] width 11 height 23
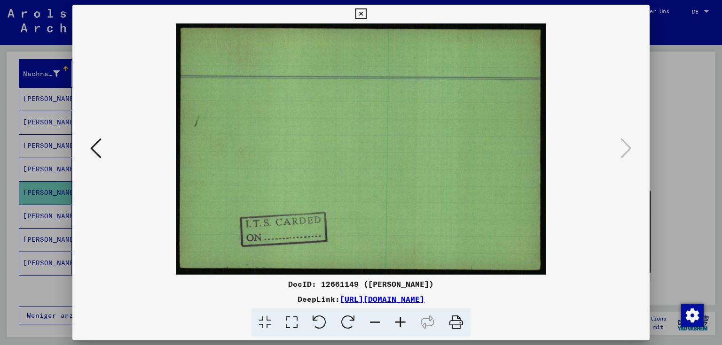
click at [102, 155] on button at bounding box center [95, 149] width 17 height 27
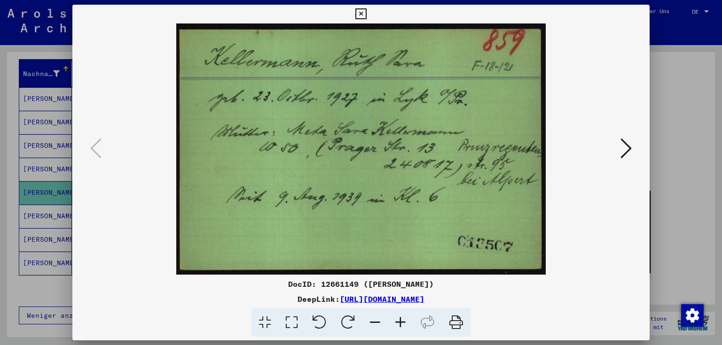
click at [452, 320] on icon at bounding box center [456, 323] width 29 height 29
click at [677, 171] on div at bounding box center [361, 172] width 722 height 345
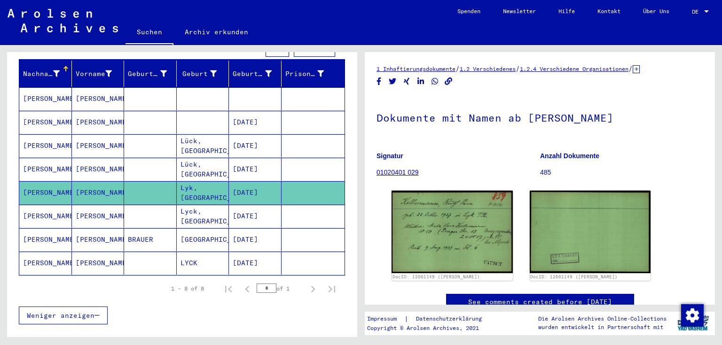
click at [76, 205] on mat-cell "[PERSON_NAME]" at bounding box center [98, 216] width 53 height 23
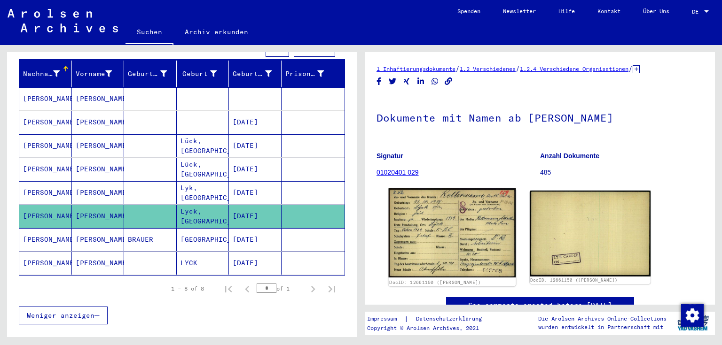
click at [465, 246] on img at bounding box center [452, 233] width 127 height 90
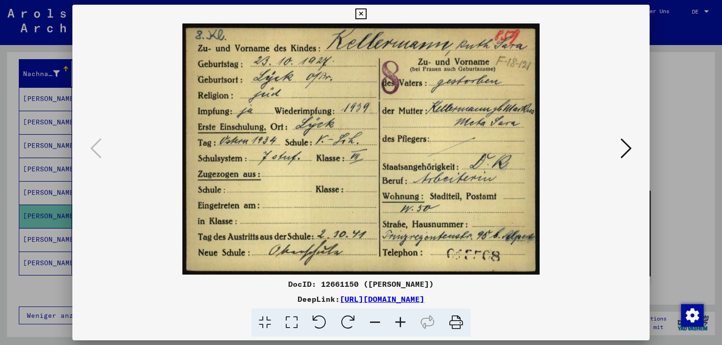
click at [454, 323] on icon at bounding box center [456, 323] width 29 height 29
click at [629, 141] on icon at bounding box center [625, 148] width 11 height 23
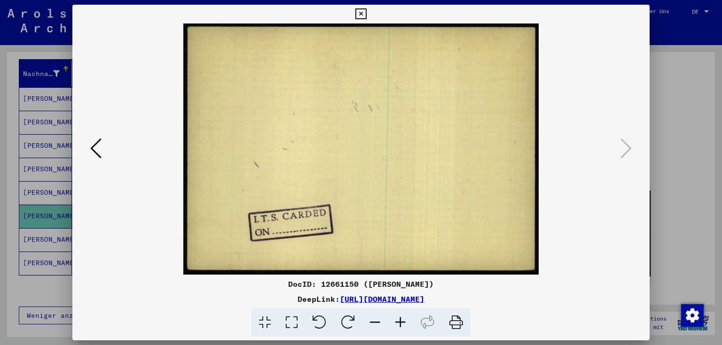
click at [692, 218] on div at bounding box center [361, 172] width 722 height 345
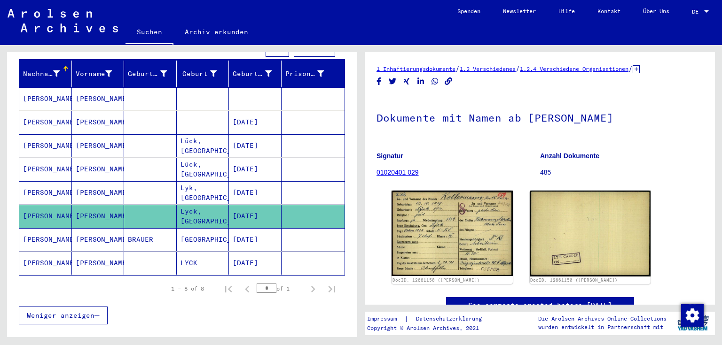
click at [155, 228] on mat-cell "BRAUER" at bounding box center [150, 239] width 53 height 23
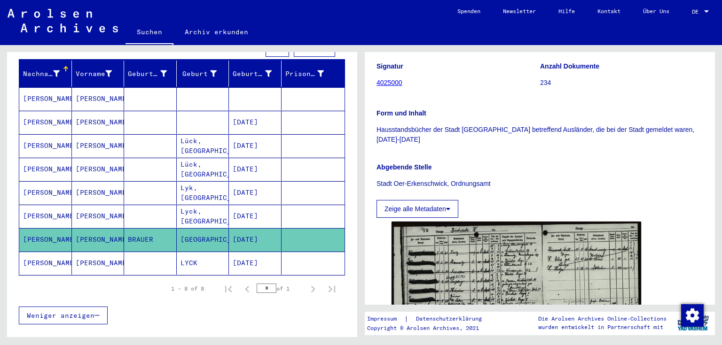
scroll to position [263, 0]
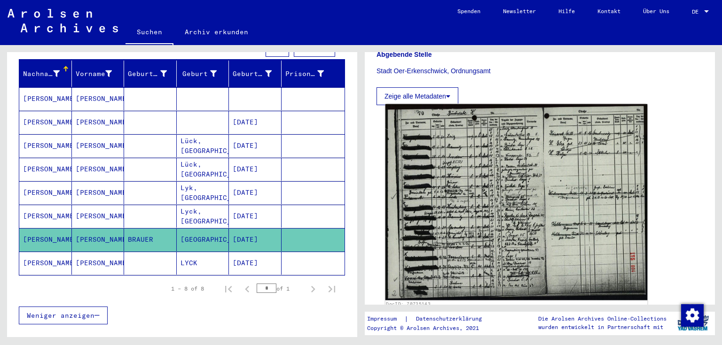
click at [428, 218] on img at bounding box center [516, 202] width 262 height 196
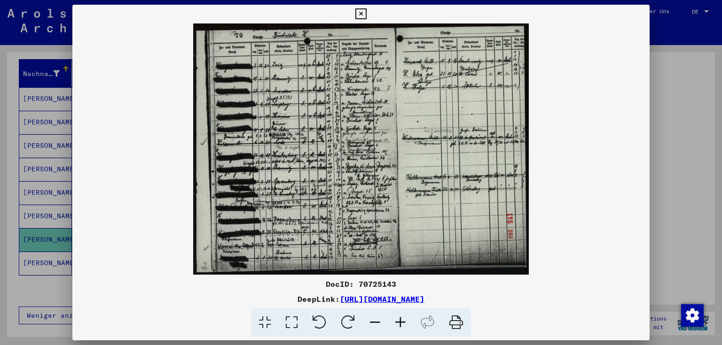
click at [680, 208] on div at bounding box center [361, 172] width 722 height 345
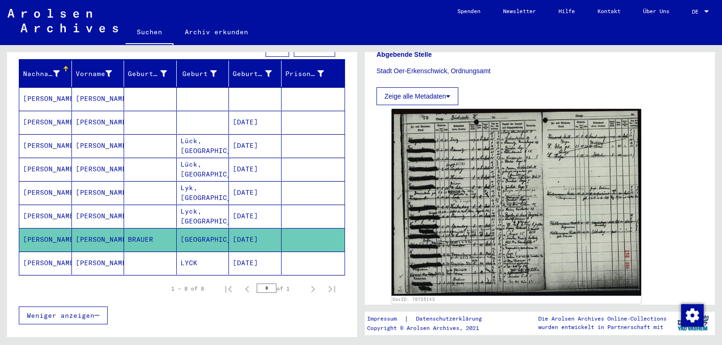
click at [90, 252] on mat-cell "[PERSON_NAME]" at bounding box center [98, 263] width 53 height 23
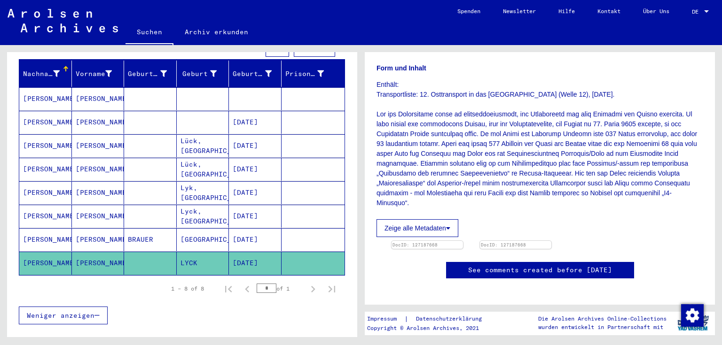
scroll to position [188, 0]
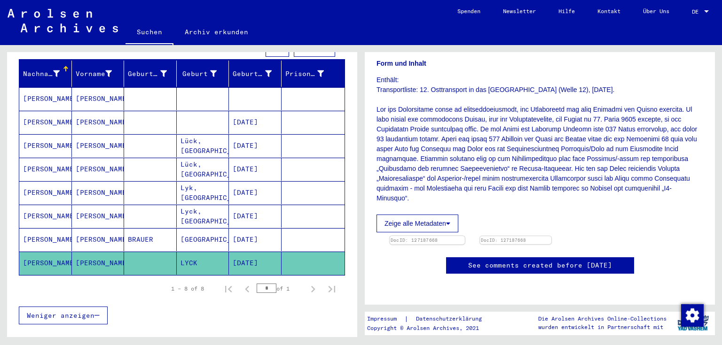
click at [455, 236] on img at bounding box center [426, 236] width 75 height 0
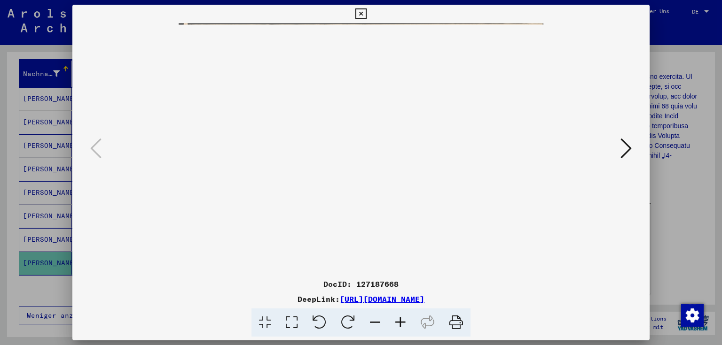
click at [682, 264] on div at bounding box center [361, 172] width 722 height 345
